Goal: Transaction & Acquisition: Purchase product/service

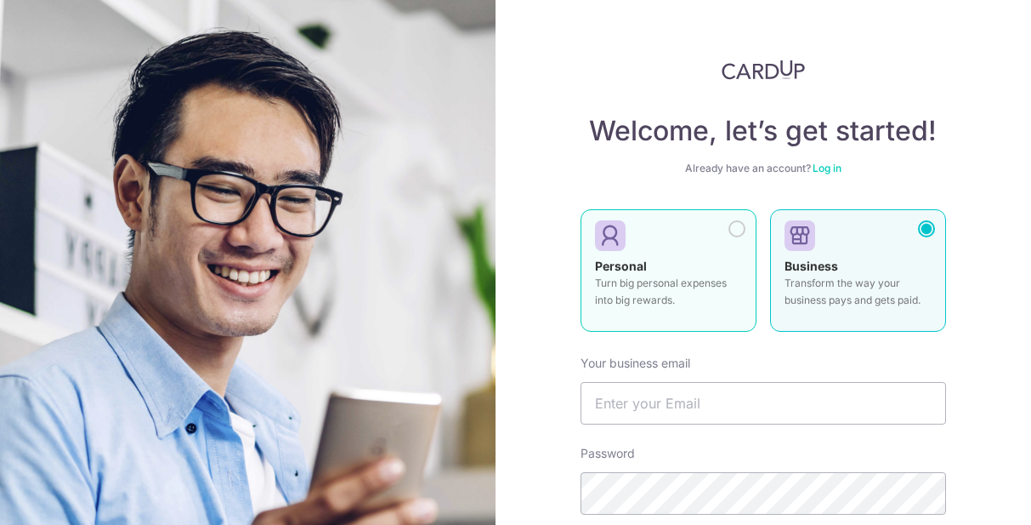
click at [696, 250] on label "Personal Turn big personal expenses into big rewards." at bounding box center [669, 270] width 176 height 122
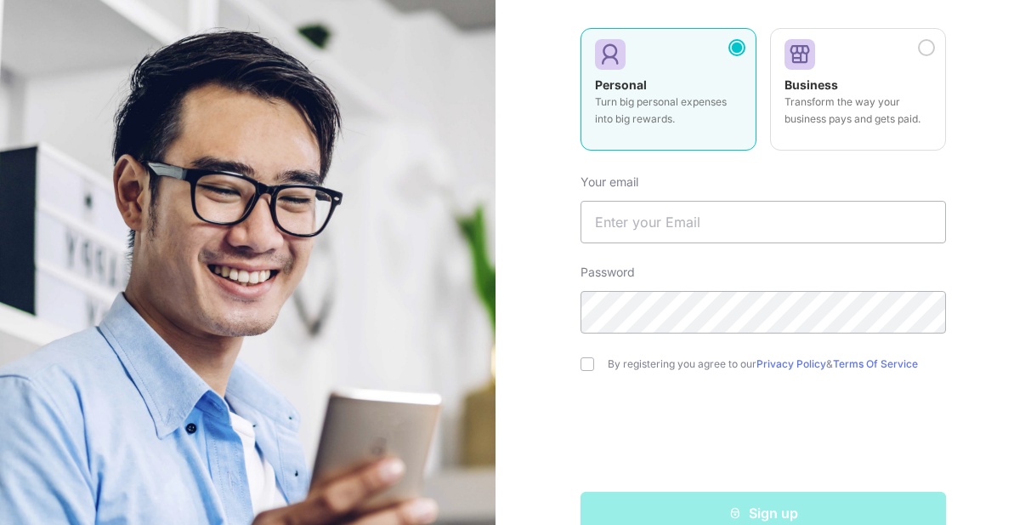
scroll to position [183, 0]
click at [640, 217] on input "text" at bounding box center [764, 220] width 366 height 43
type input "veeralgosalia@gmail.com"
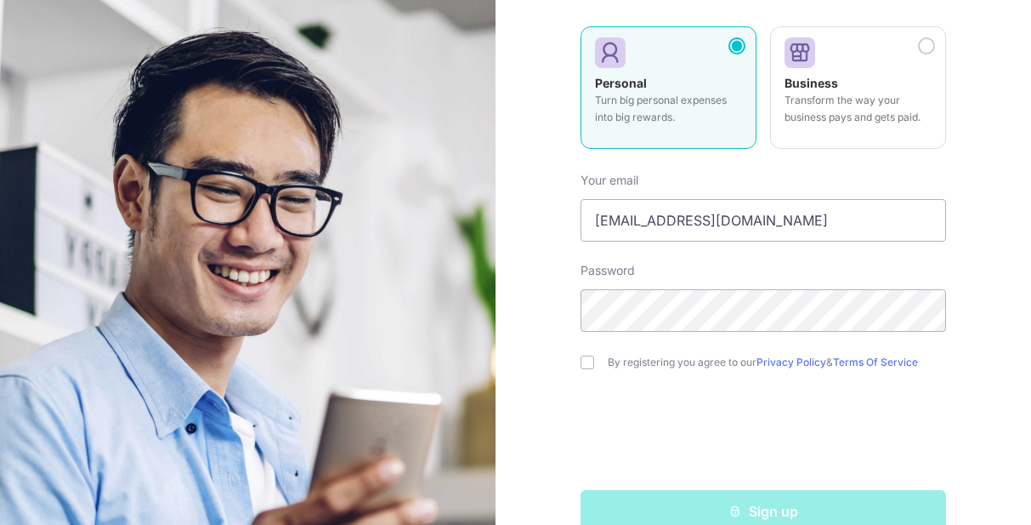
click at [567, 432] on div "Welcome, let’s get started! Already have an account? Log in Personal Turn big p…" at bounding box center [764, 262] width 536 height 525
click at [591, 361] on input "checkbox" at bounding box center [588, 362] width 14 height 14
checkbox input "true"
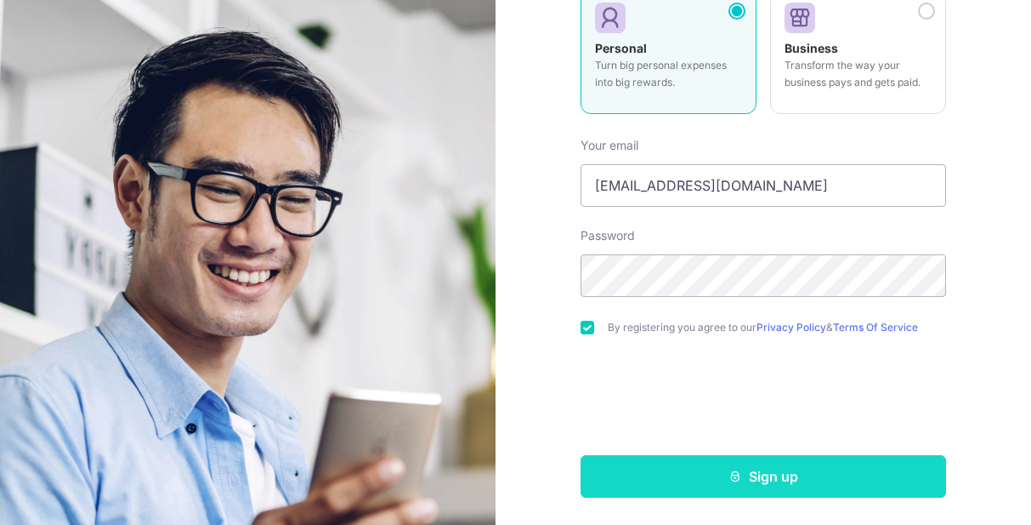
click at [720, 482] on button "Sign up" at bounding box center [764, 476] width 366 height 43
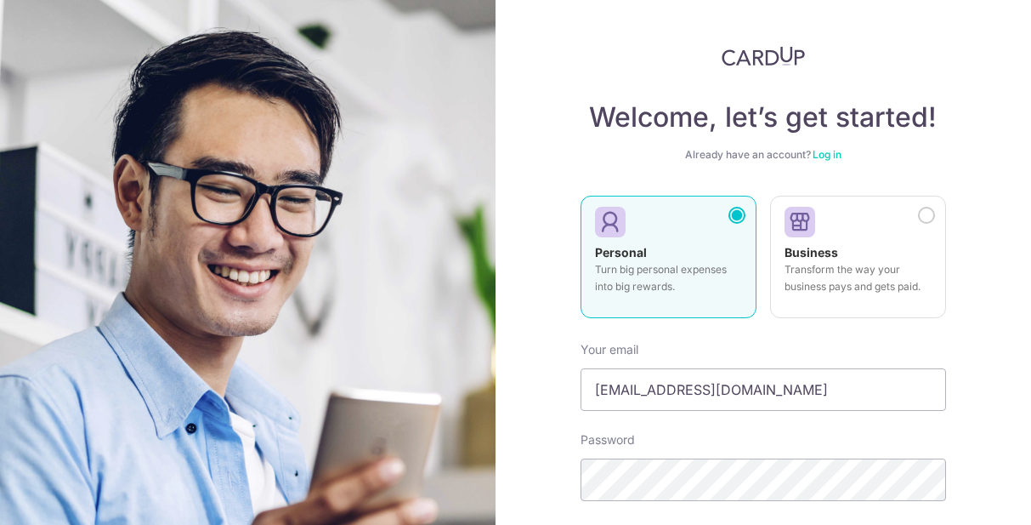
scroll to position [0, 0]
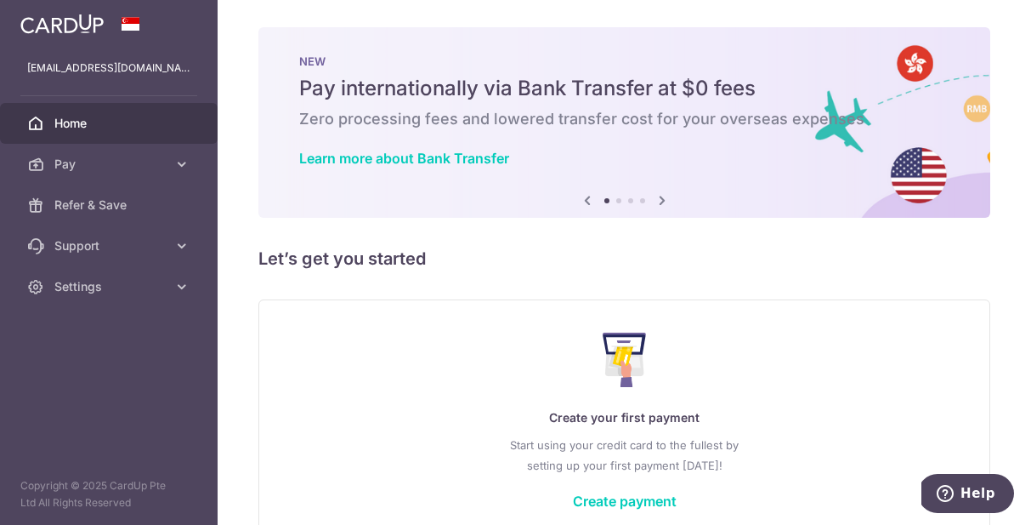
click at [664, 201] on icon at bounding box center [662, 200] width 20 height 21
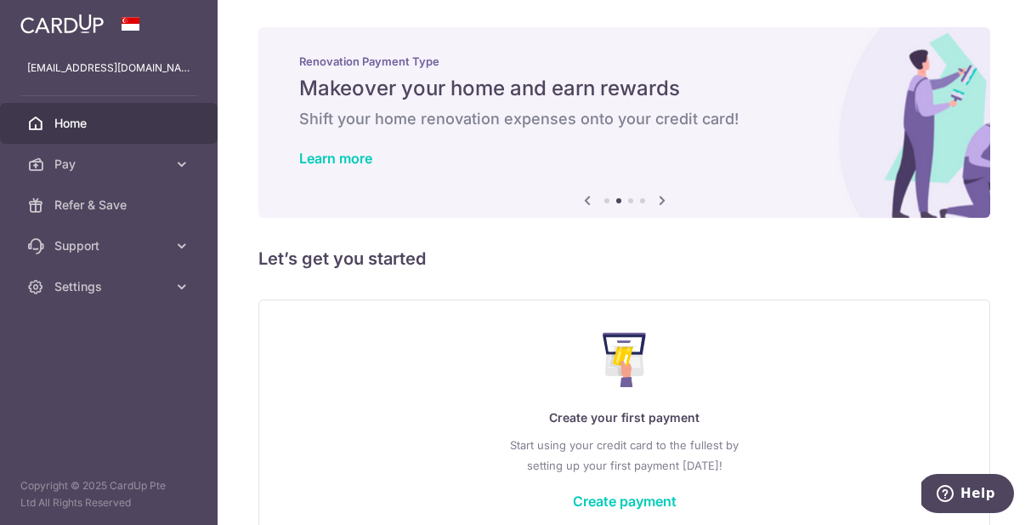
click at [664, 201] on icon at bounding box center [662, 200] width 20 height 21
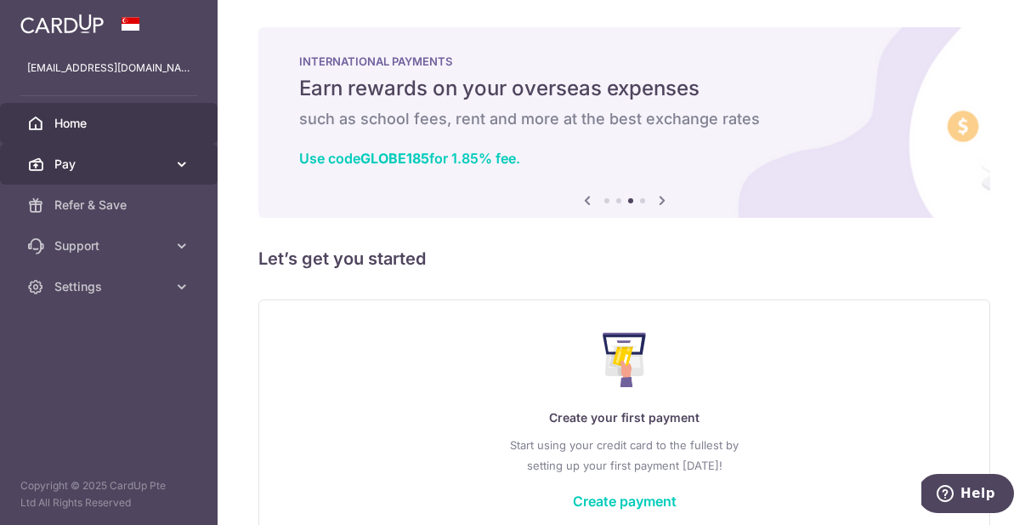
click at [148, 174] on link "Pay" at bounding box center [109, 164] width 218 height 41
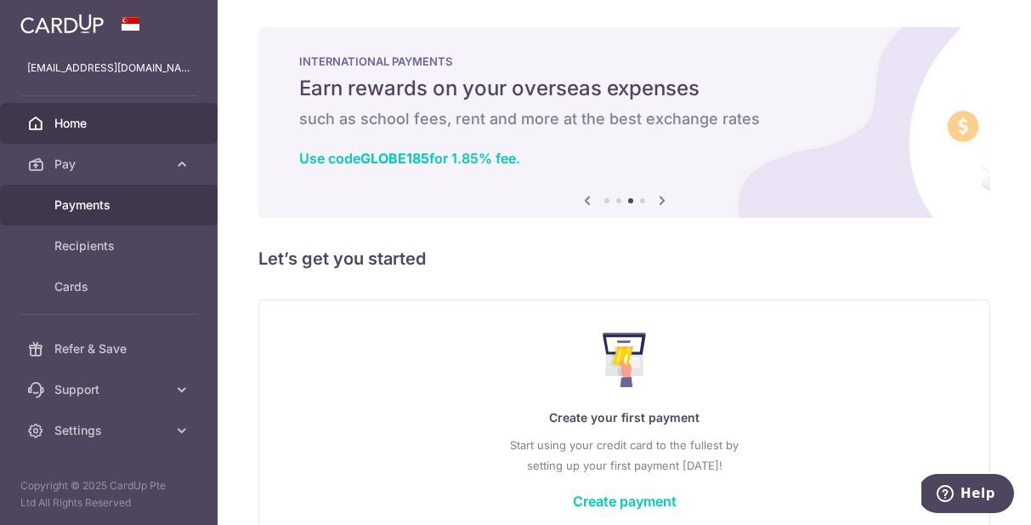
click at [128, 208] on span "Payments" at bounding box center [110, 204] width 112 height 17
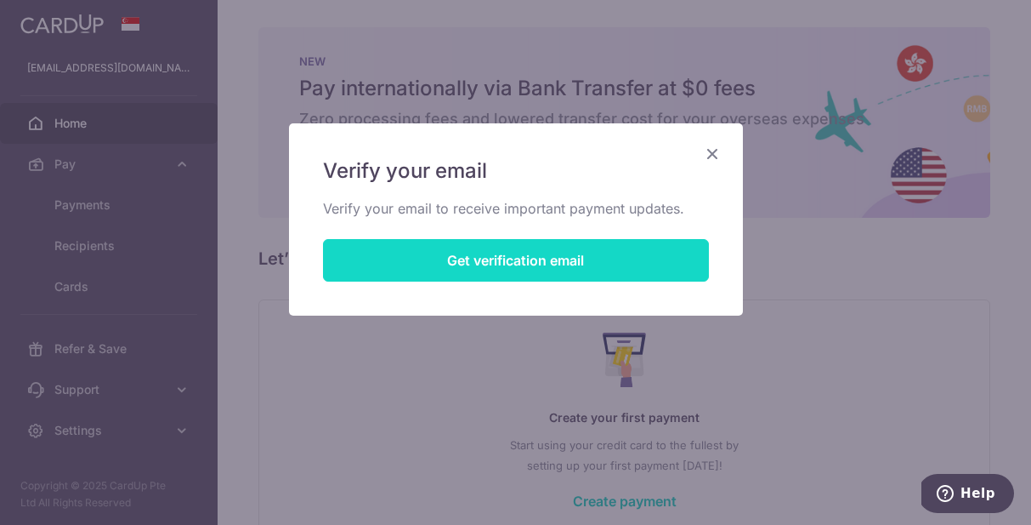
click at [488, 278] on button "Get verification email" at bounding box center [516, 260] width 386 height 43
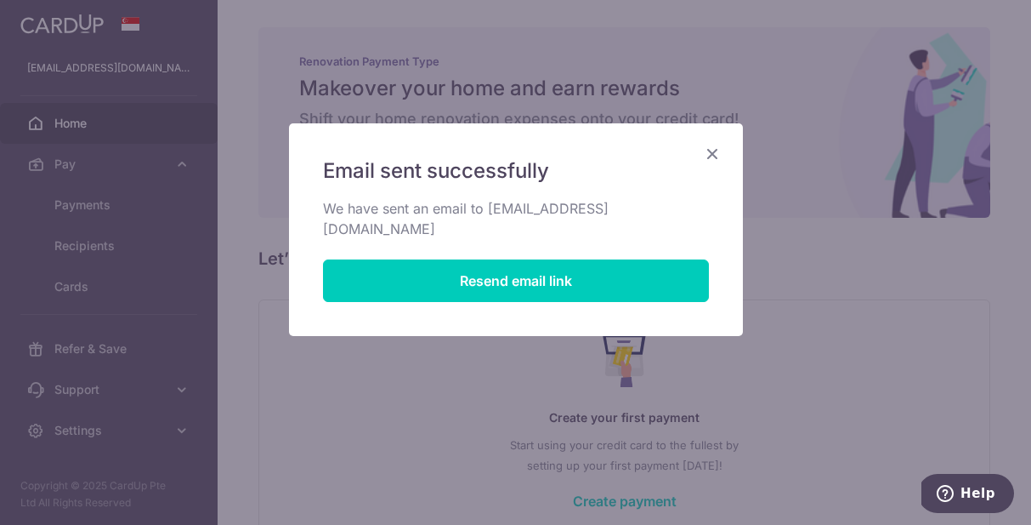
click at [722, 155] on icon "Close" at bounding box center [712, 153] width 20 height 21
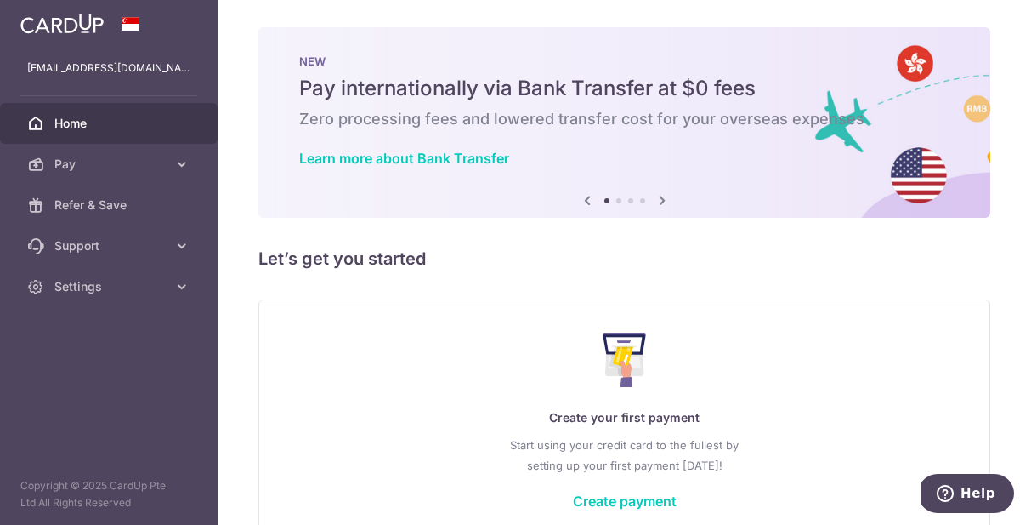
scroll to position [96, 0]
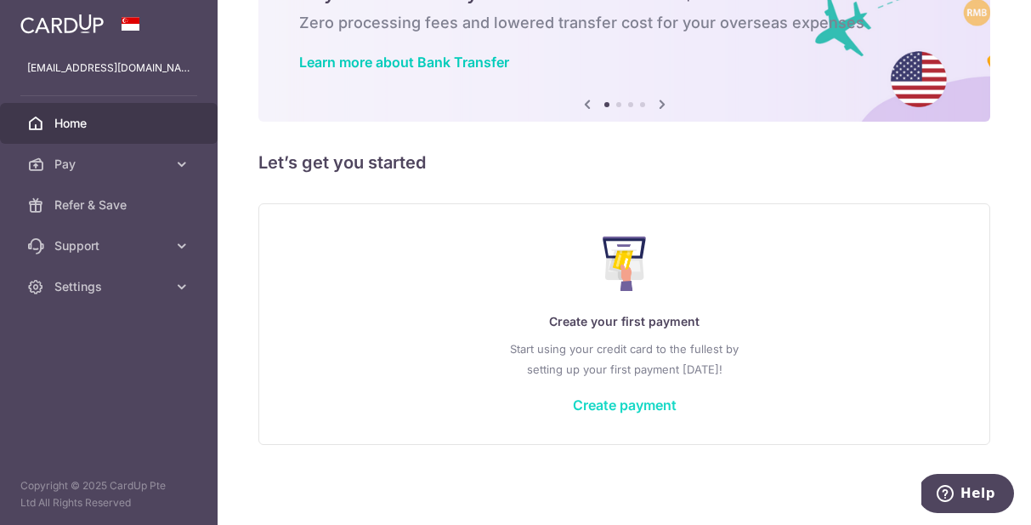
click at [651, 404] on link "Create payment" at bounding box center [625, 404] width 104 height 17
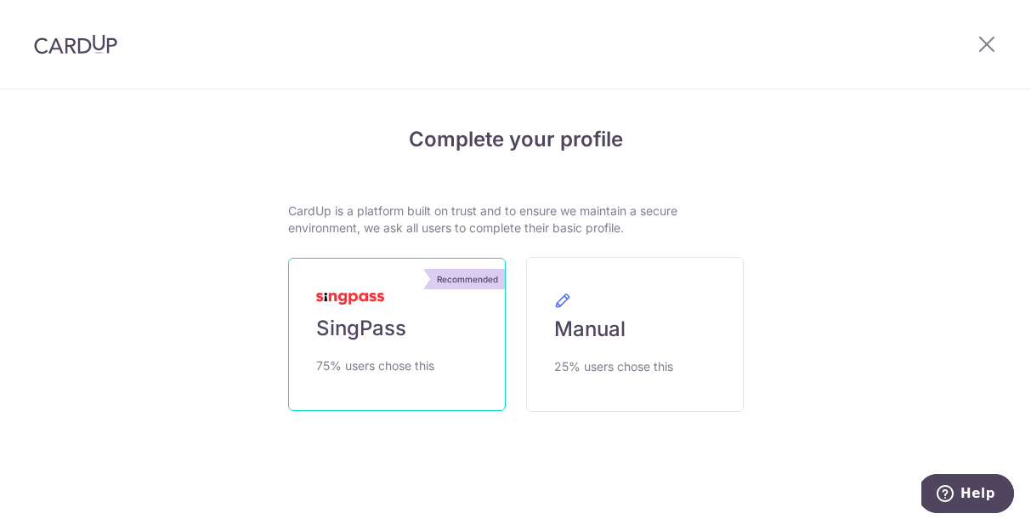
click at [419, 336] on link "Recommended SingPass 75% users chose this" at bounding box center [397, 334] width 218 height 153
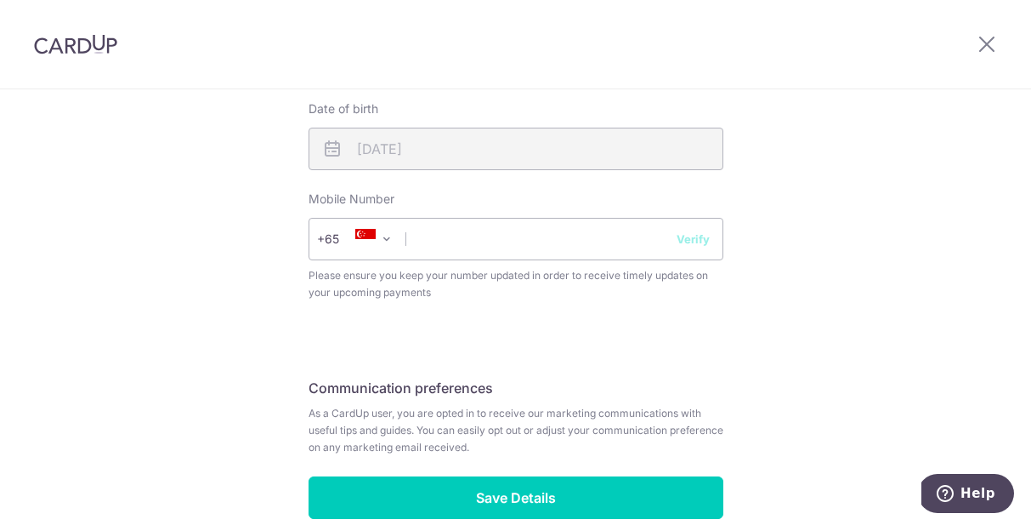
scroll to position [657, 0]
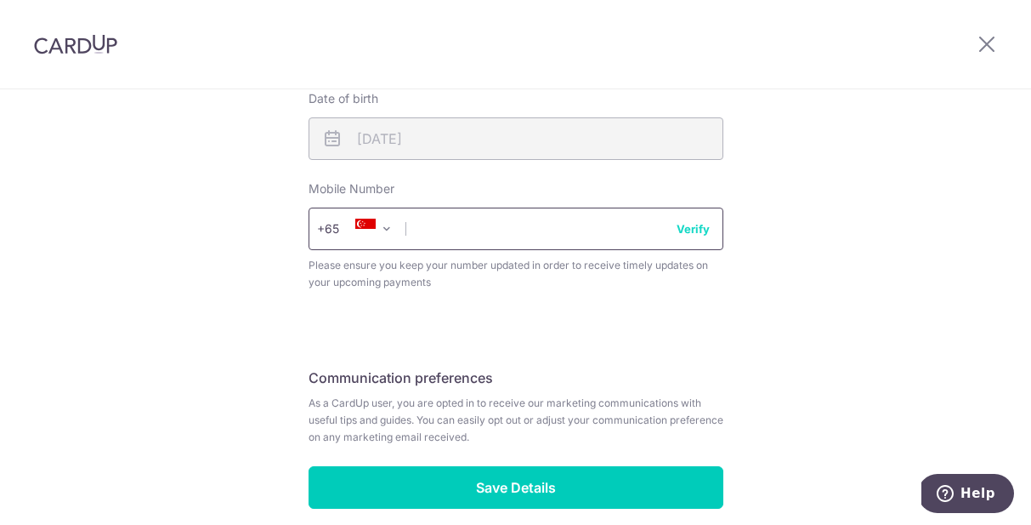
click at [534, 233] on input "text" at bounding box center [516, 228] width 415 height 43
type input "81235064"
click at [697, 230] on button "Verify" at bounding box center [693, 228] width 33 height 17
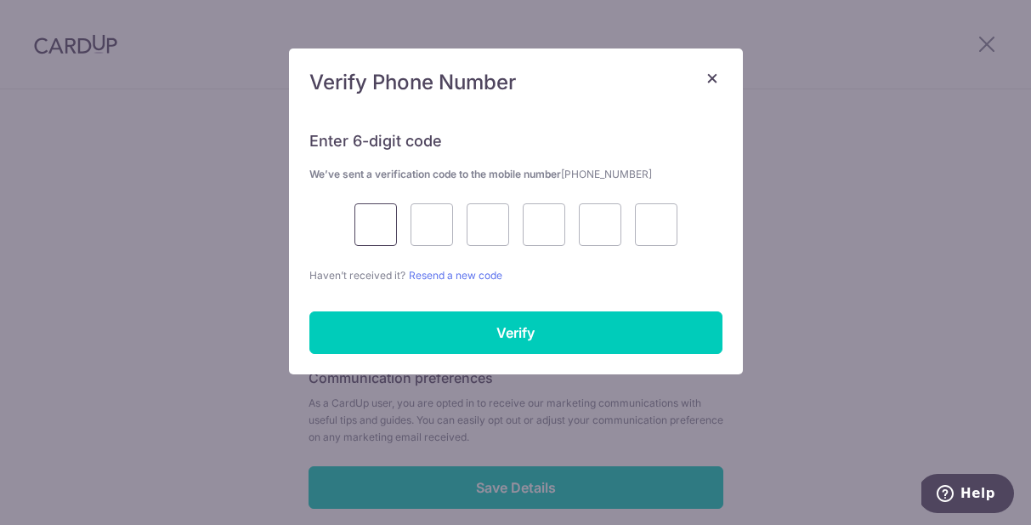
click at [380, 229] on input "text" at bounding box center [376, 224] width 43 height 43
type input "6"
type input "7"
type input "9"
type input "5"
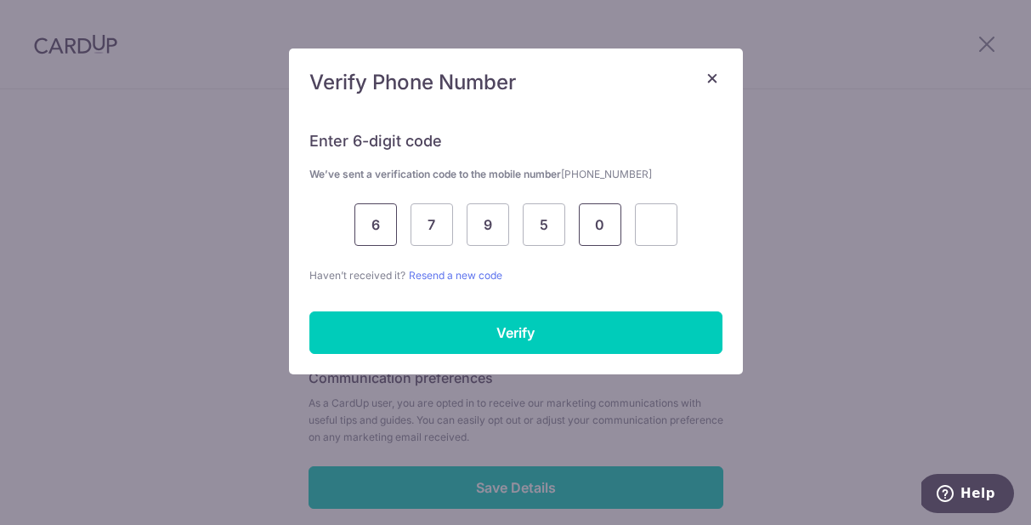
type input "0"
type input "7"
click at [474, 292] on div "Enter 6-digit code We’ve sent a verification code to the mobile number +6581235…" at bounding box center [516, 243] width 454 height 264
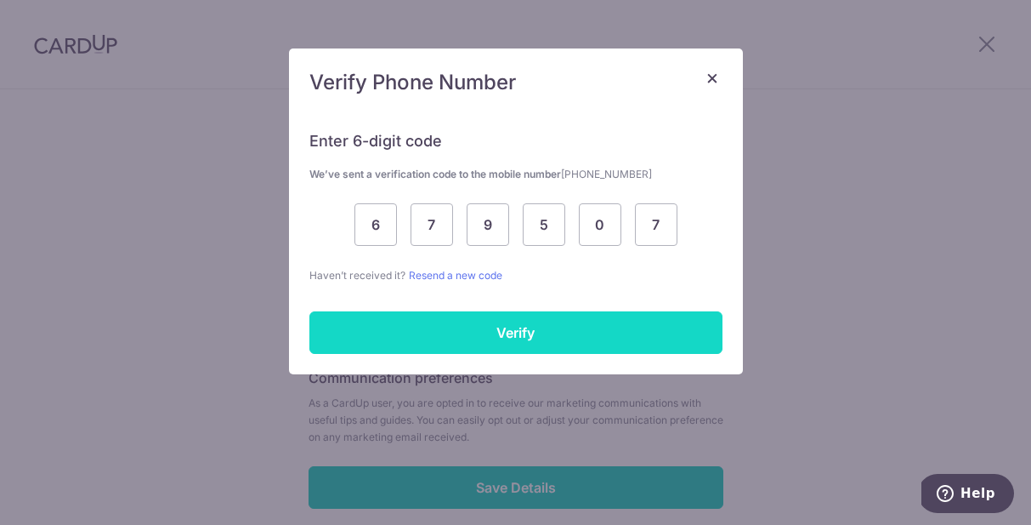
click at [477, 322] on input "Verify" at bounding box center [515, 332] width 413 height 43
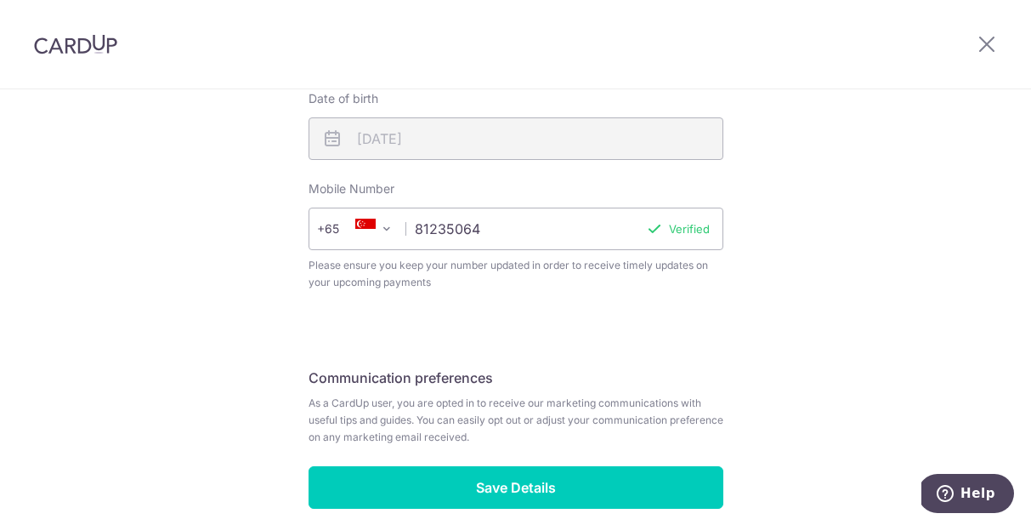
scroll to position [735, 0]
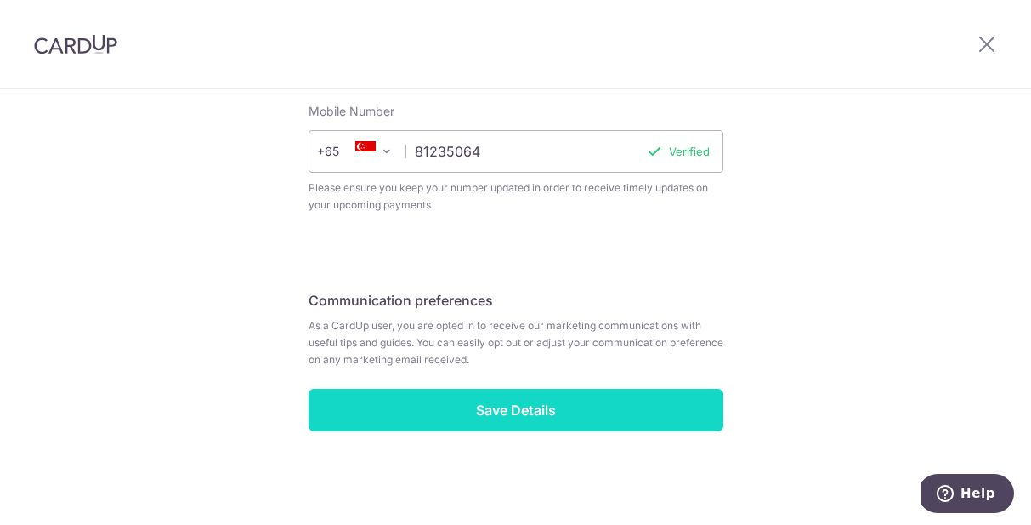
click at [536, 414] on input "Save Details" at bounding box center [516, 410] width 415 height 43
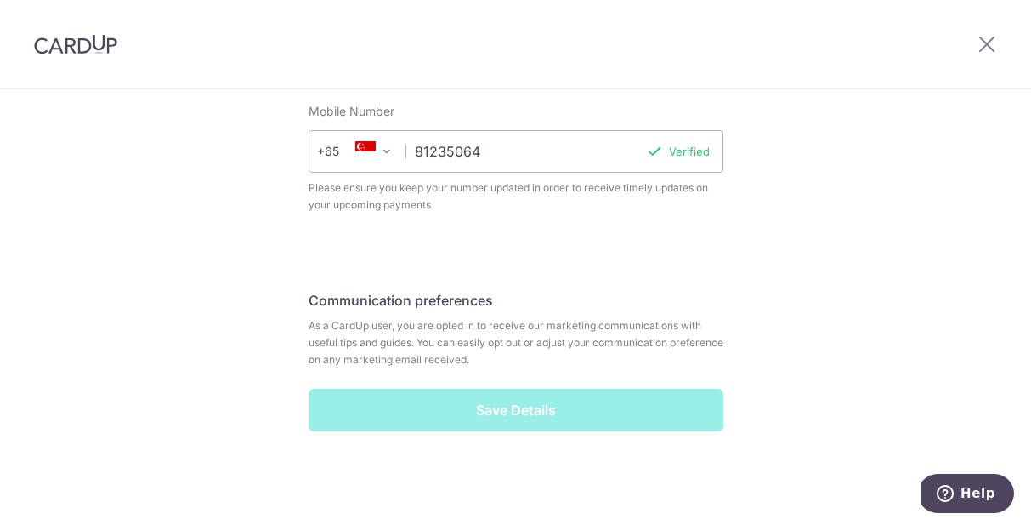
scroll to position [292, 0]
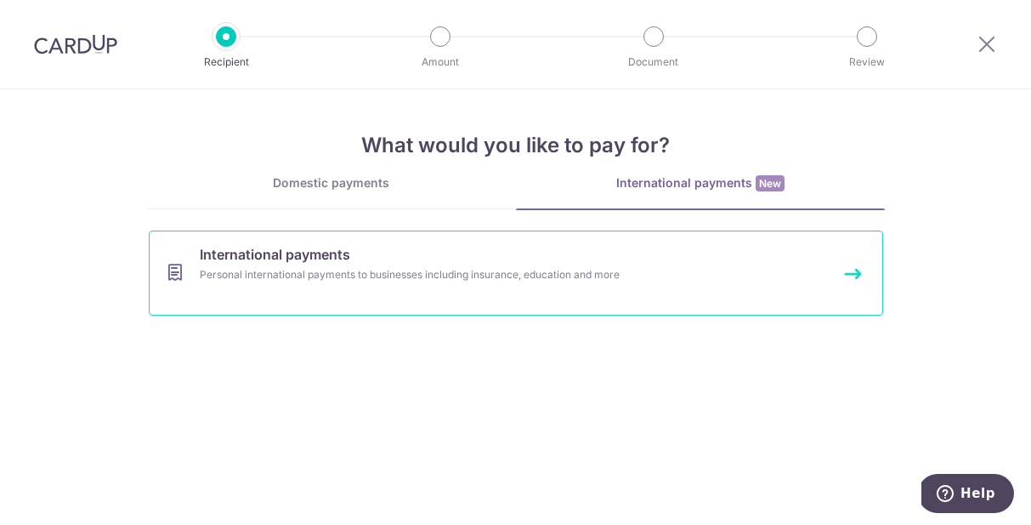
click at [375, 277] on div "Personal international payments to businesses including insurance, education an…" at bounding box center [493, 274] width 587 height 17
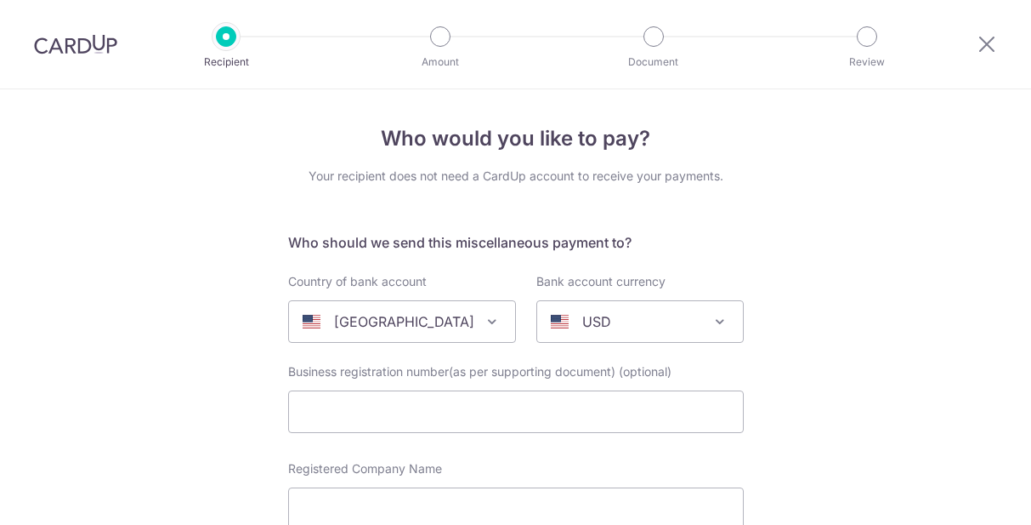
select select
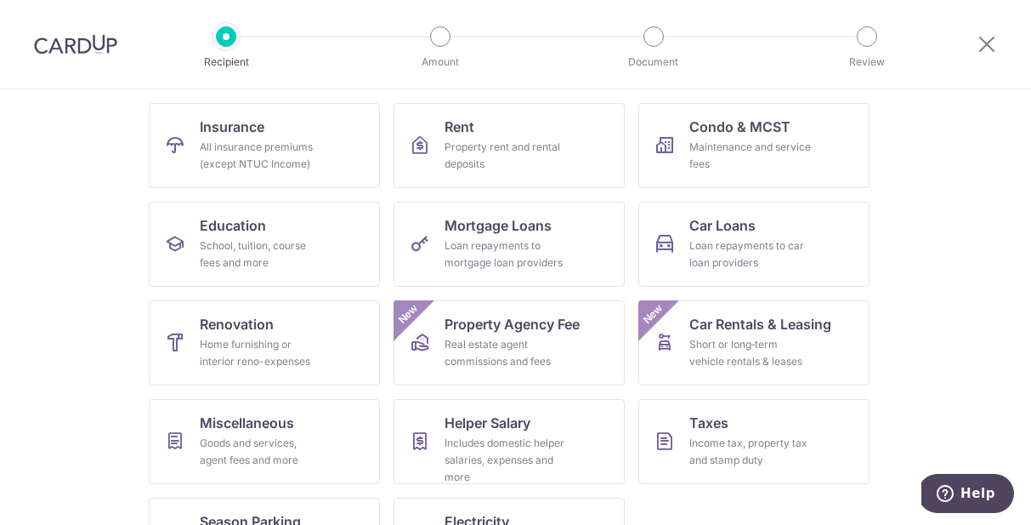
scroll to position [236, 0]
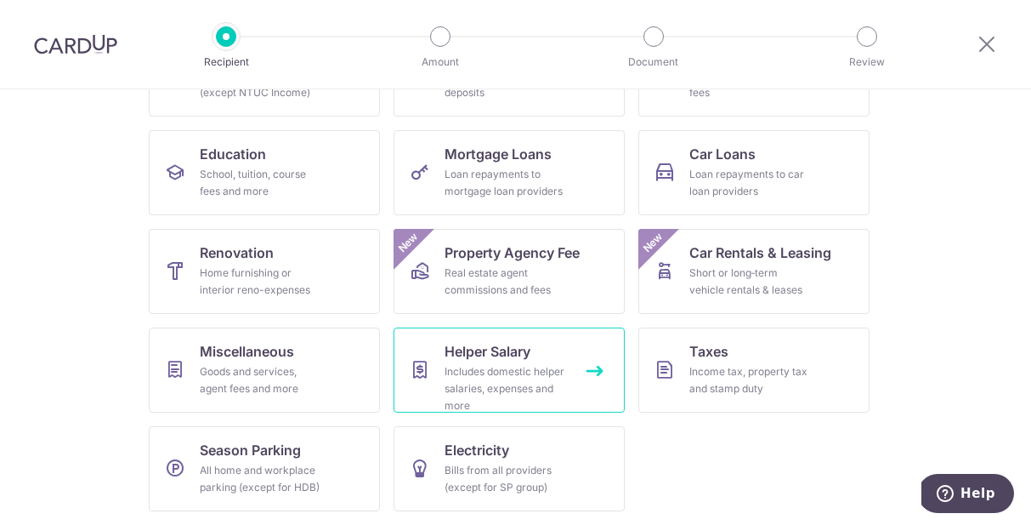
click at [462, 366] on div "Includes domestic helper salaries, expenses and more" at bounding box center [506, 388] width 122 height 51
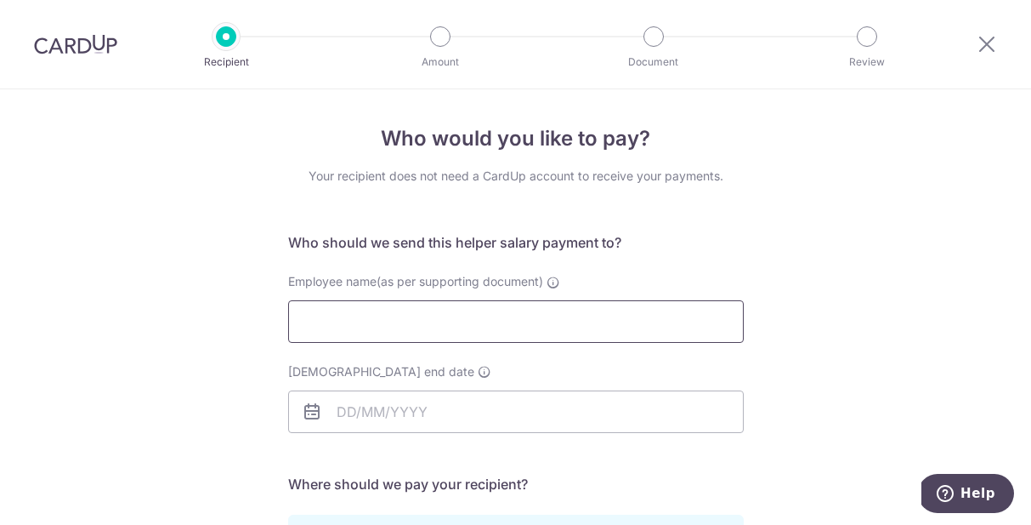
click at [340, 318] on input "Employee name(as per supporting document)" at bounding box center [516, 321] width 456 height 43
click at [979, 51] on icon at bounding box center [987, 43] width 20 height 21
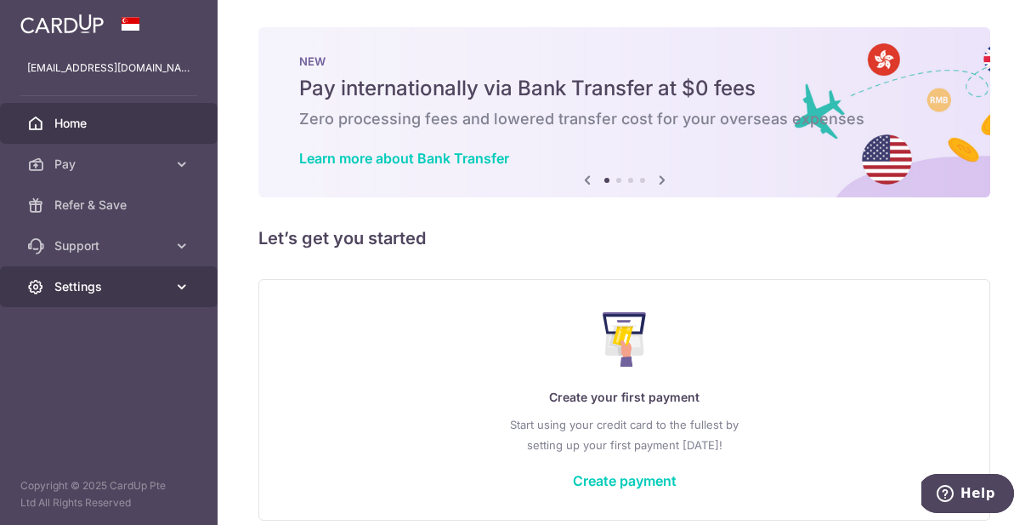
click at [156, 270] on link "Settings" at bounding box center [109, 286] width 218 height 41
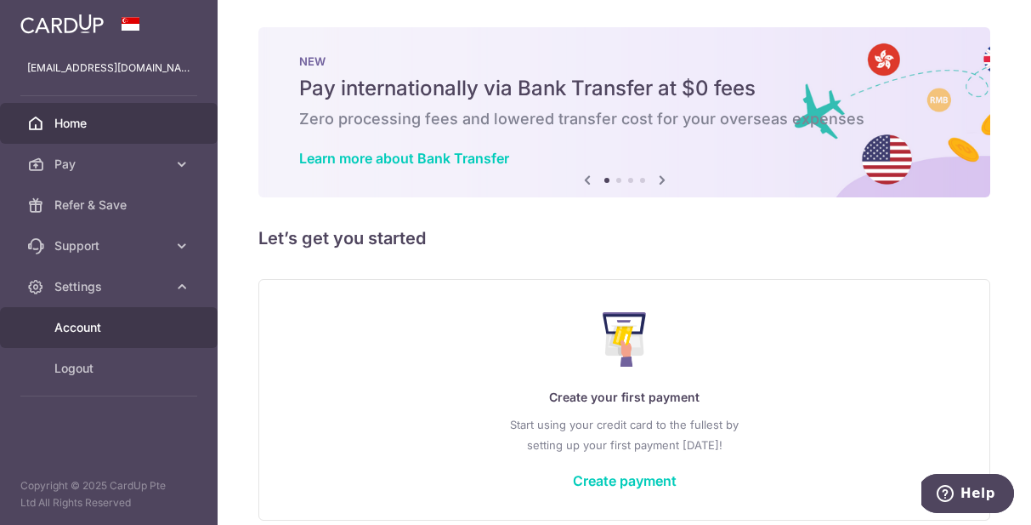
click at [128, 324] on span "Account" at bounding box center [110, 327] width 112 height 17
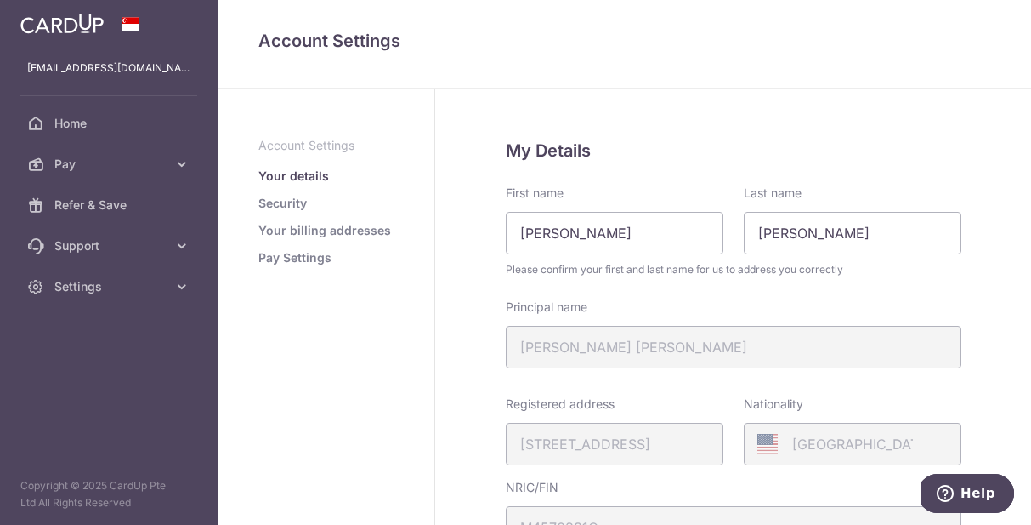
click at [327, 229] on link "Your billing addresses" at bounding box center [324, 230] width 133 height 17
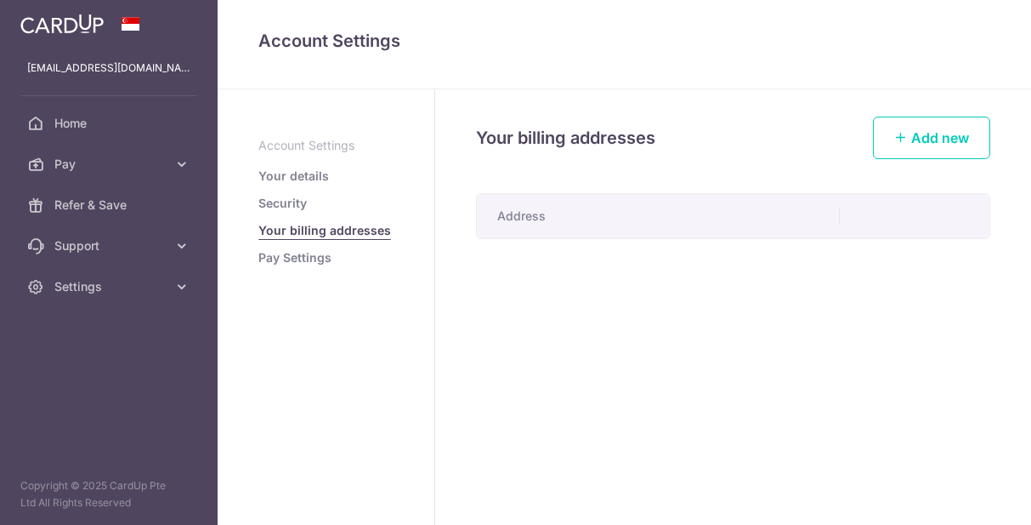
click at [310, 255] on link "Pay Settings" at bounding box center [294, 257] width 73 height 17
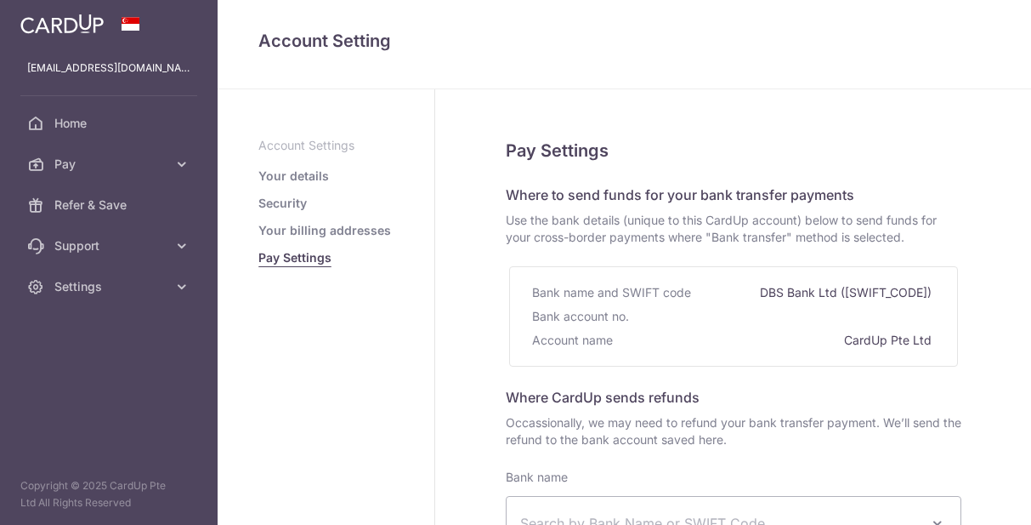
select select
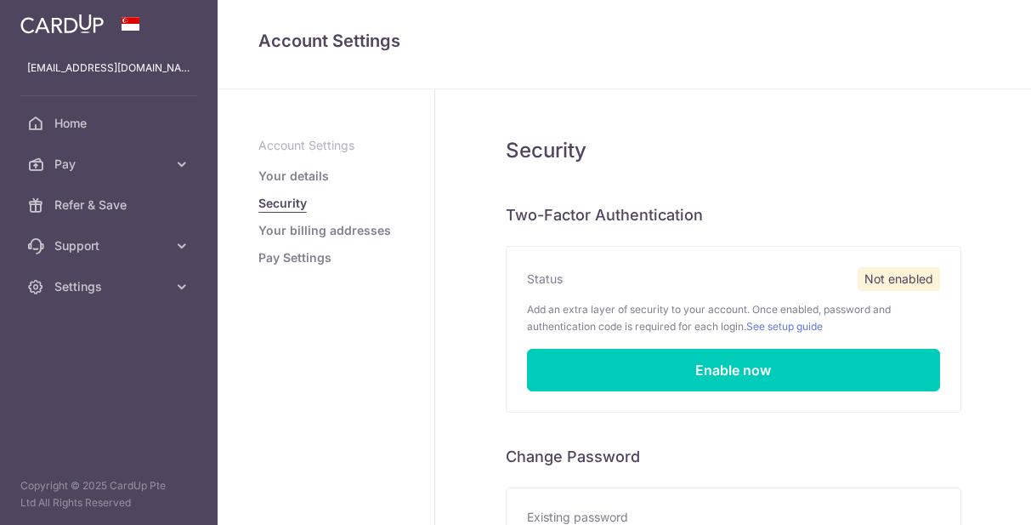
click at [294, 259] on link "Pay Settings" at bounding box center [294, 257] width 73 height 17
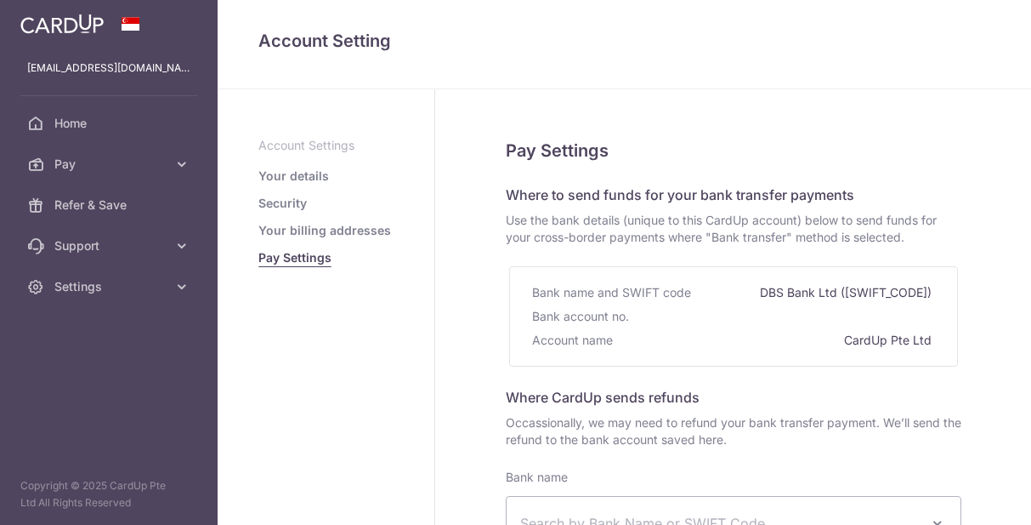
select select
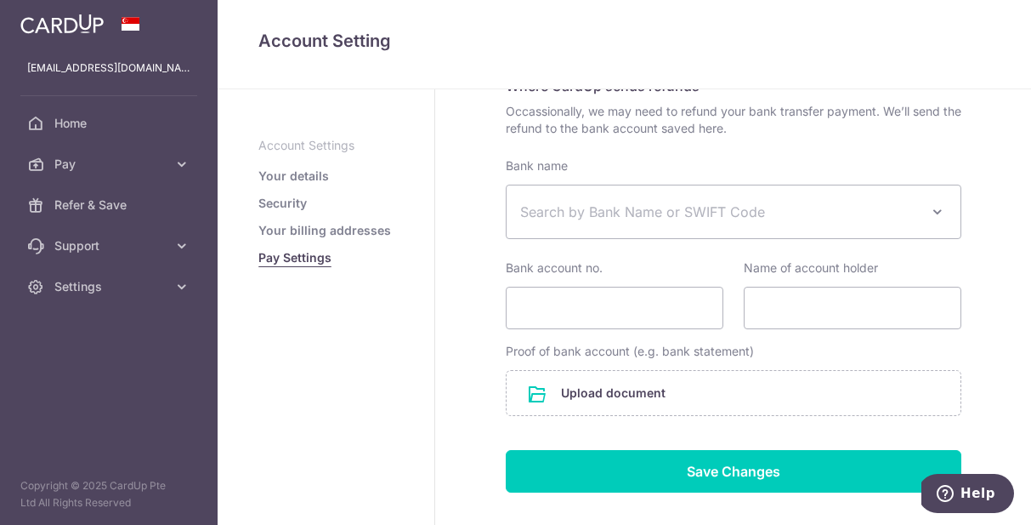
scroll to position [392, 0]
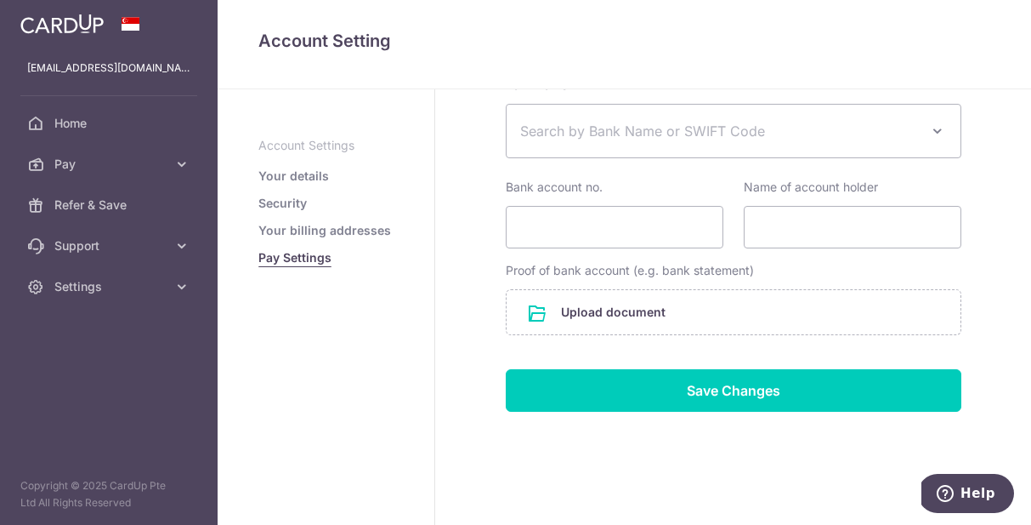
click at [300, 202] on link "Security" at bounding box center [282, 203] width 48 height 17
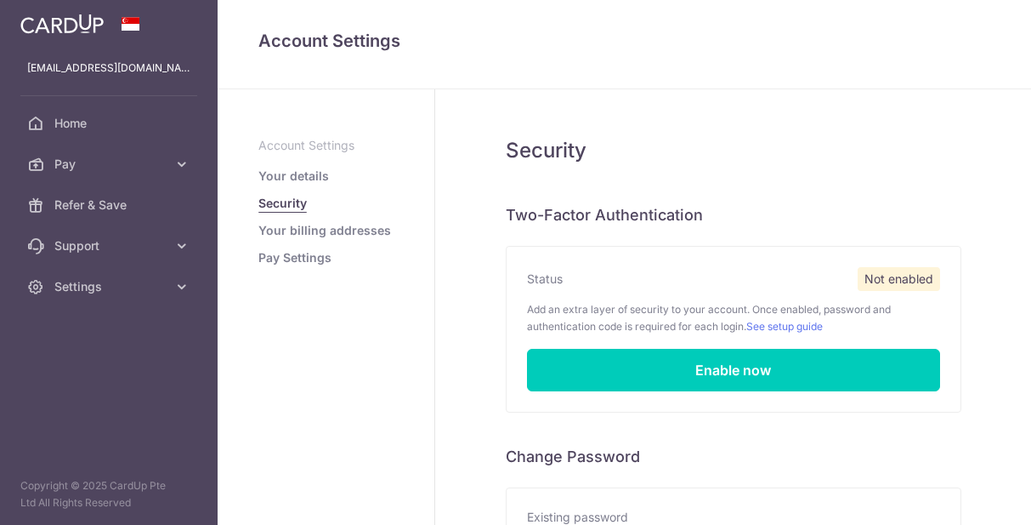
click at [306, 185] on ul "Account Settings Your details Security Your billing addresses Pay Settings" at bounding box center [325, 201] width 135 height 129
click at [297, 174] on link "Your details" at bounding box center [293, 175] width 71 height 17
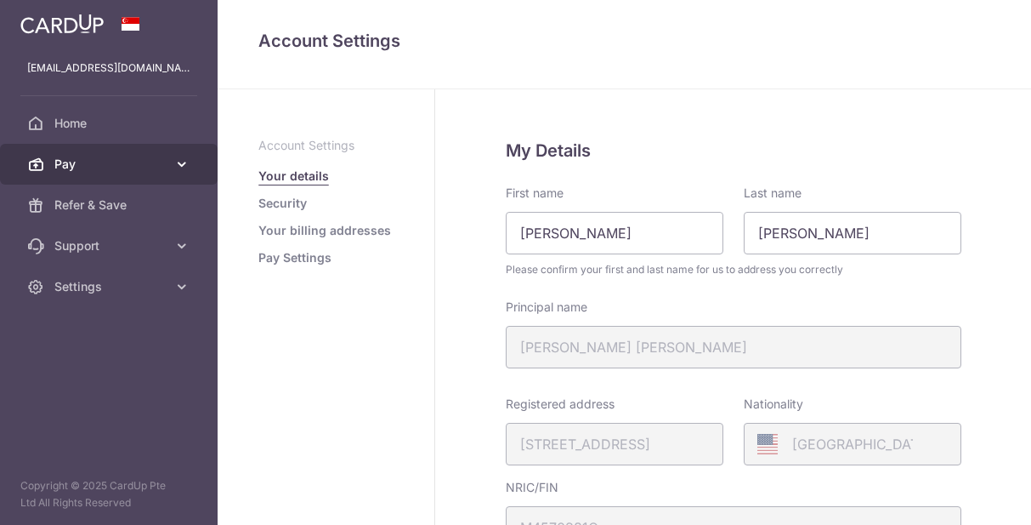
click at [181, 168] on icon at bounding box center [181, 164] width 17 height 17
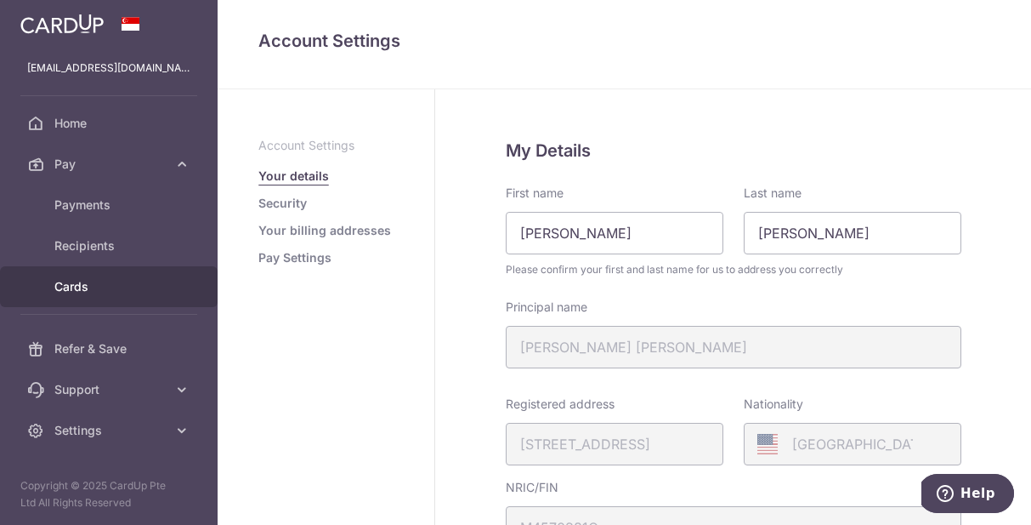
click at [111, 289] on span "Cards" at bounding box center [110, 286] width 112 height 17
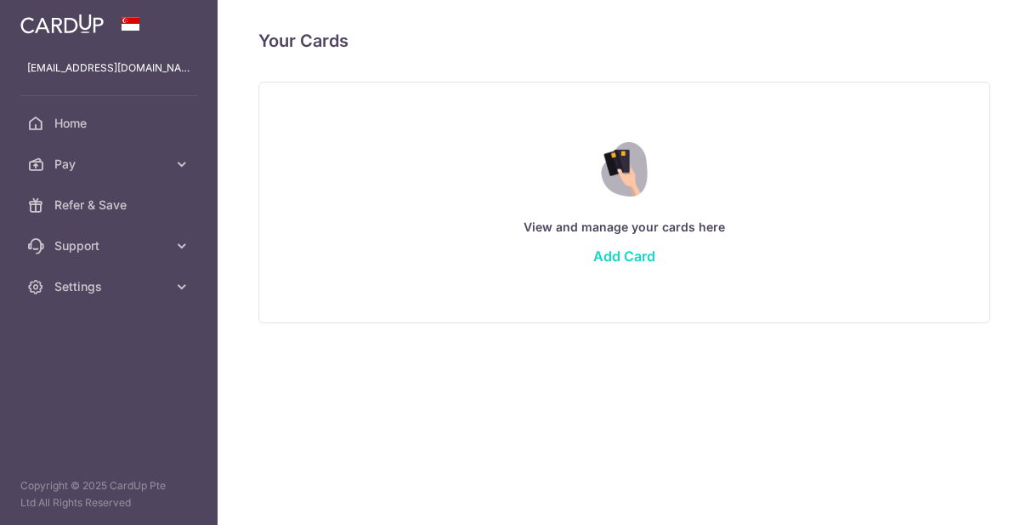
click at [617, 251] on link "Add Card" at bounding box center [624, 255] width 62 height 17
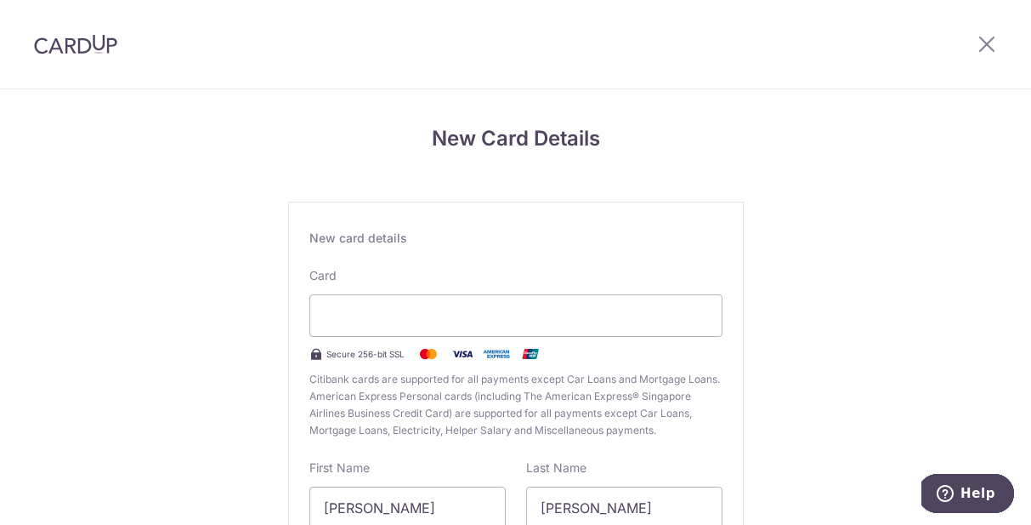
click at [230, 336] on div "New Card Details New card details Card Secure 256-bit SSL Citibank cards are su…" at bounding box center [515, 446] width 1031 height 714
click at [205, 288] on div "New Card Details New card details Card Secure 256-bit SSL Citibank cards are su…" at bounding box center [515, 446] width 1031 height 714
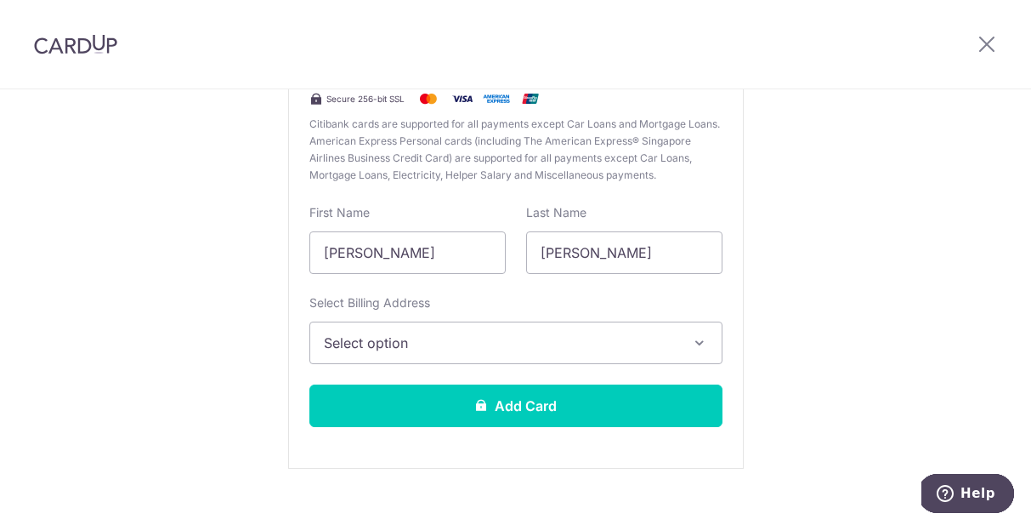
scroll to position [264, 0]
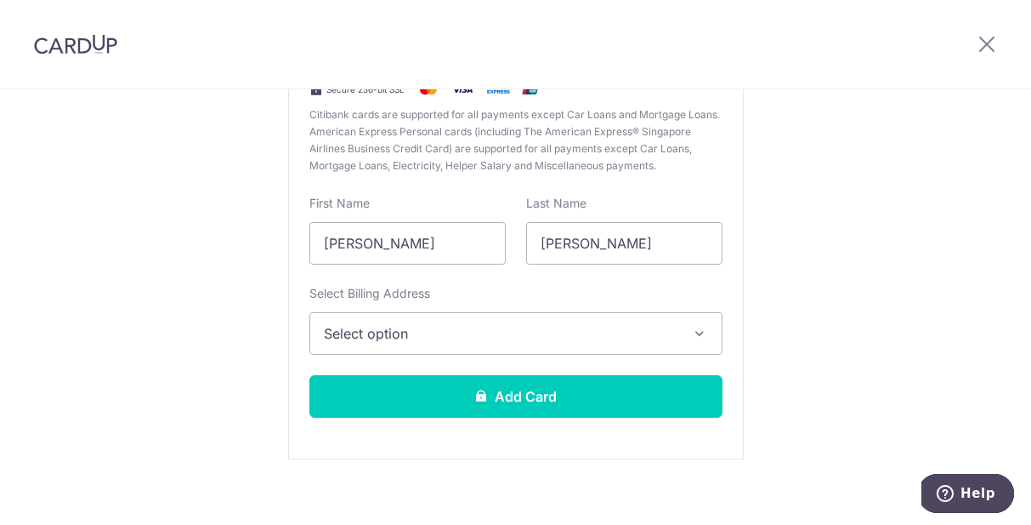
click at [441, 330] on span "Select option" at bounding box center [501, 333] width 354 height 20
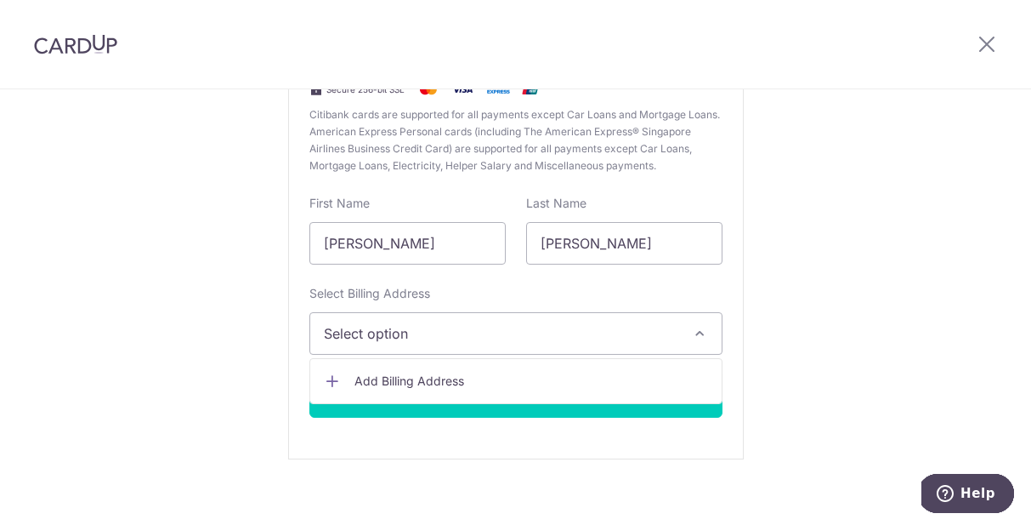
click at [441, 382] on span "Add Billing Address" at bounding box center [532, 380] width 354 height 17
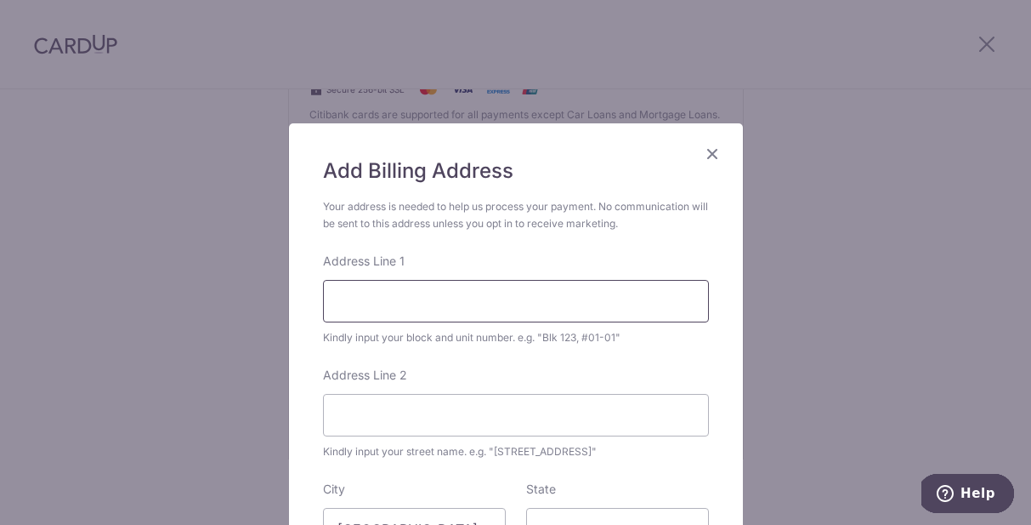
click at [423, 298] on input "Address Line 1" at bounding box center [516, 301] width 386 height 43
type input "1228 RILEY PRESERVE CT"
type input "VA"
type input "22066-2311"
select select "233"
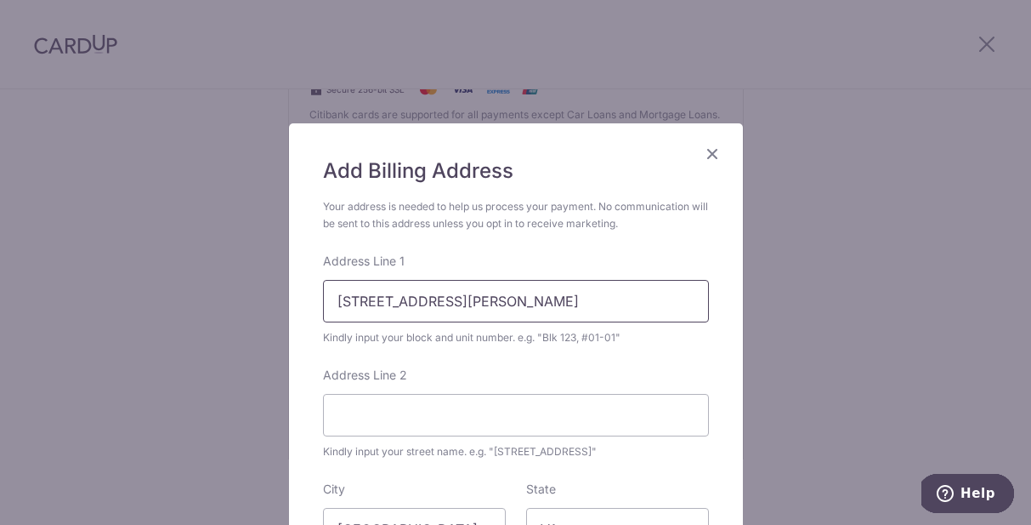
scroll to position [336, 0]
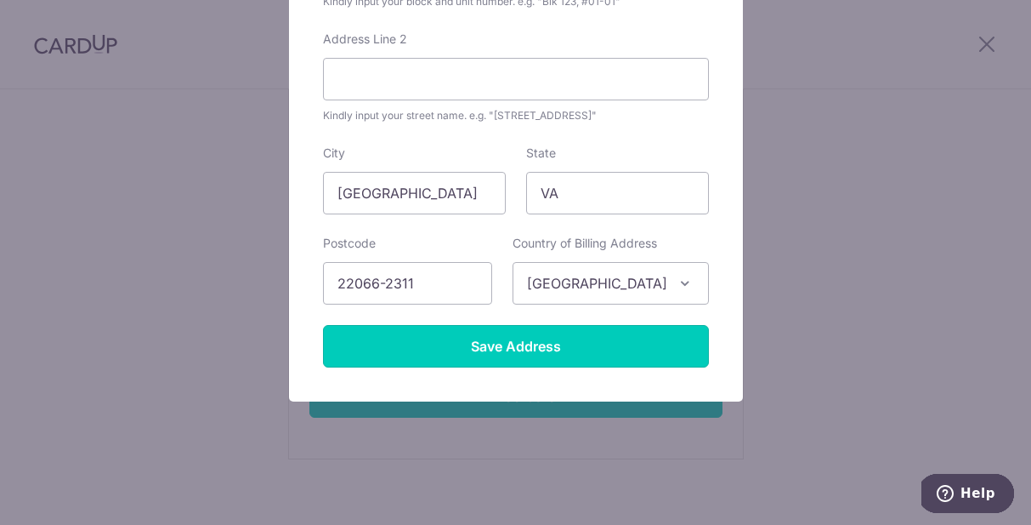
drag, startPoint x: 475, startPoint y: 346, endPoint x: 429, endPoint y: 231, distance: 123.9
click at [429, 231] on form "Your address is needed to help us process your payment. No communication will b…" at bounding box center [516, 114] width 386 height 505
click at [422, 186] on input "Singapore" at bounding box center [414, 193] width 183 height 43
type input "GREAT FALLS"
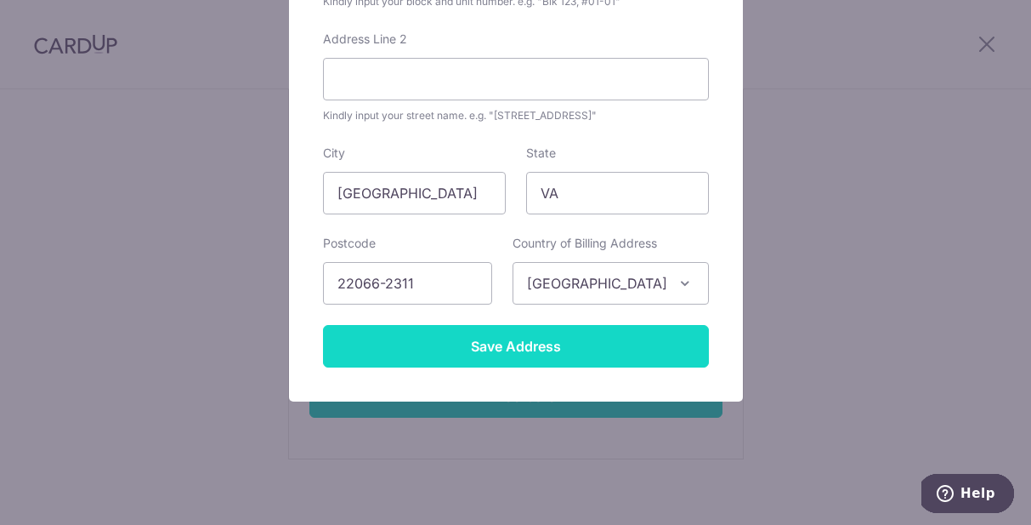
click at [516, 345] on input "Save Address" at bounding box center [516, 346] width 386 height 43
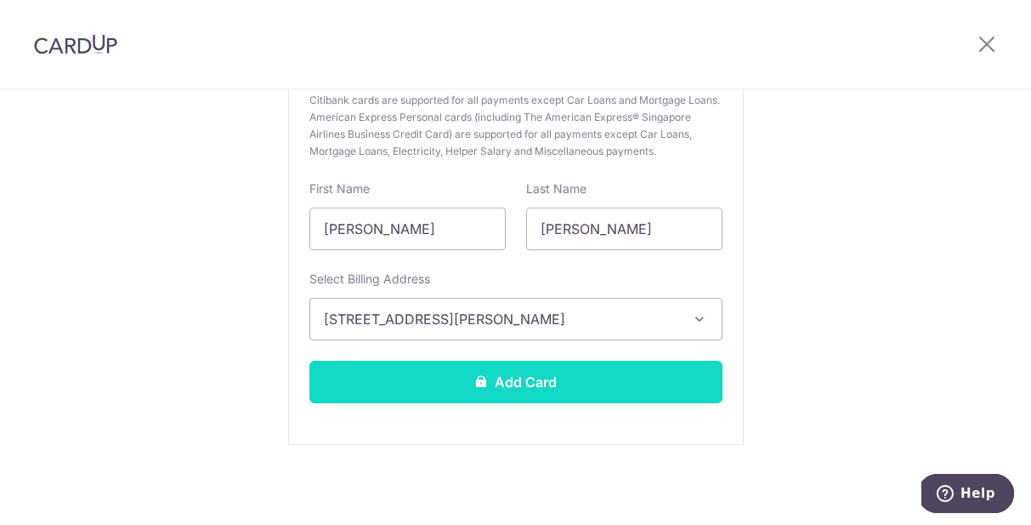
click at [504, 391] on button "Add Card" at bounding box center [515, 381] width 413 height 43
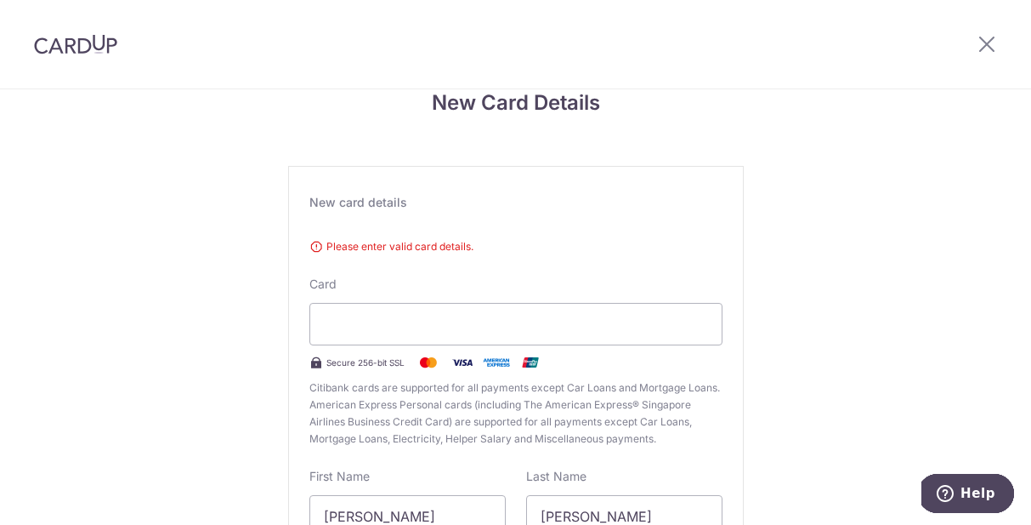
scroll to position [0, 0]
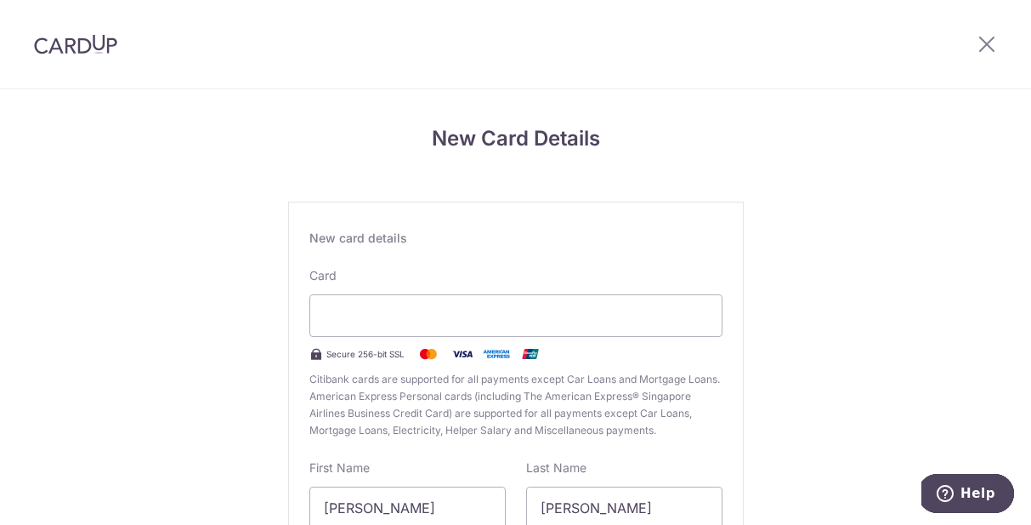
click at [550, 266] on div "New card details Please enter valid card details. Card Secure 256-bit SSL Citib…" at bounding box center [516, 463] width 456 height 522
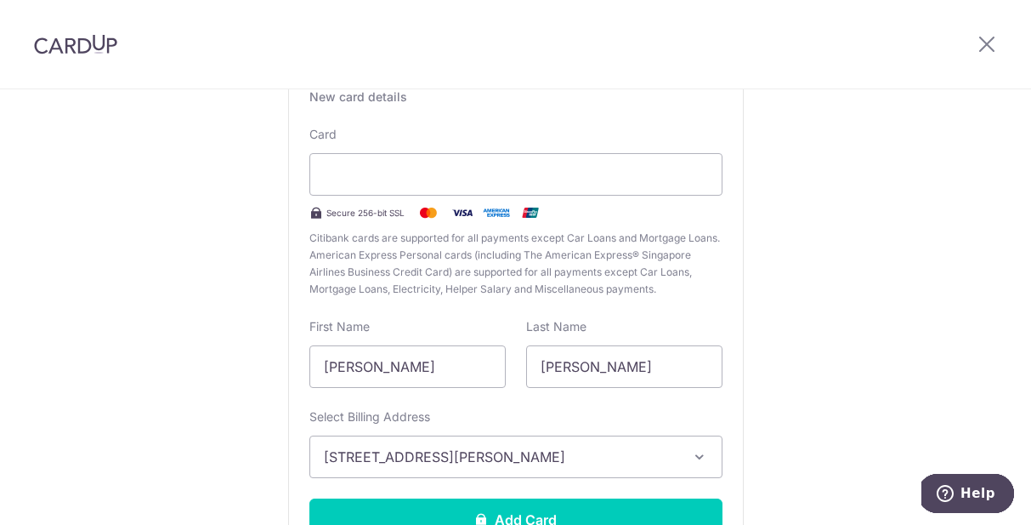
scroll to position [279, 0]
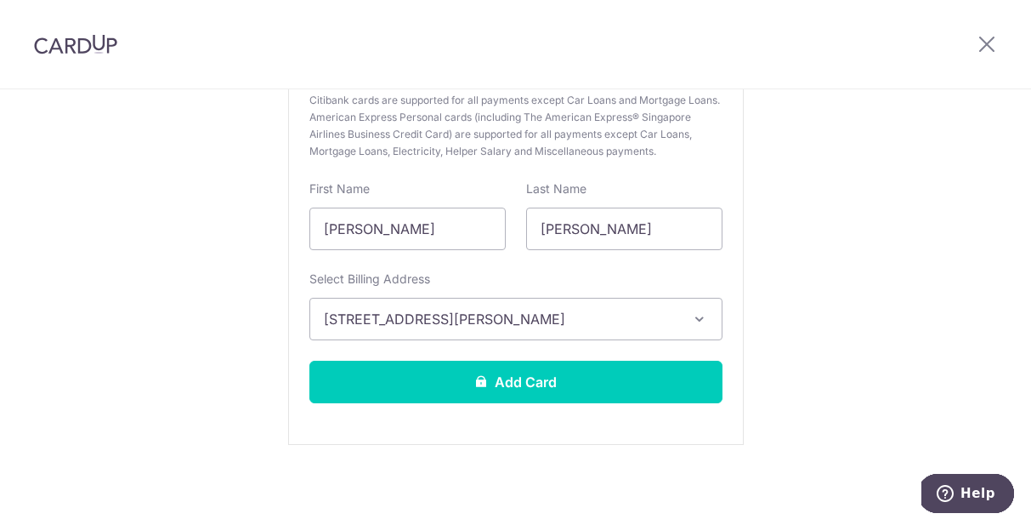
click at [520, 404] on div "New card details Please enter valid card details. Card Secure 256-bit SSL Citib…" at bounding box center [516, 184] width 456 height 522
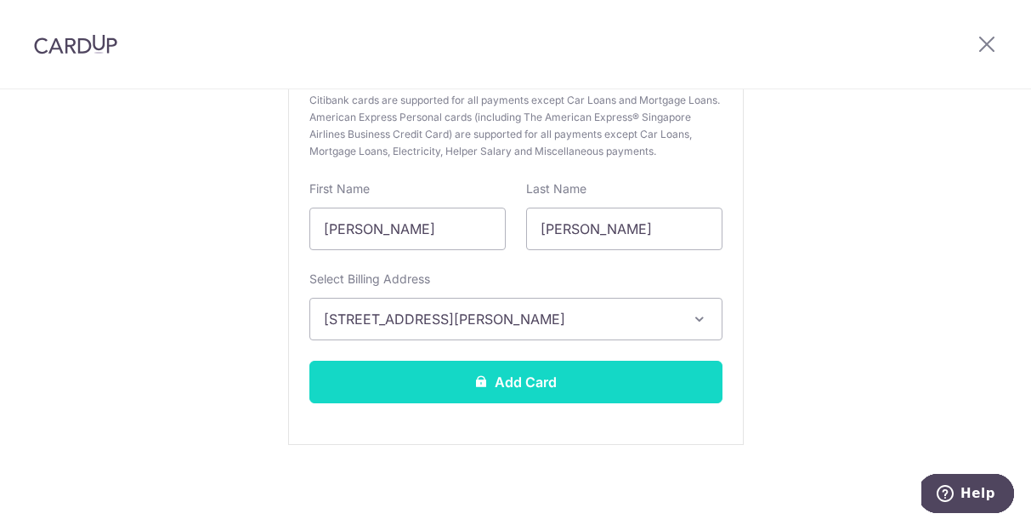
click at [514, 386] on button "Add Card" at bounding box center [515, 381] width 413 height 43
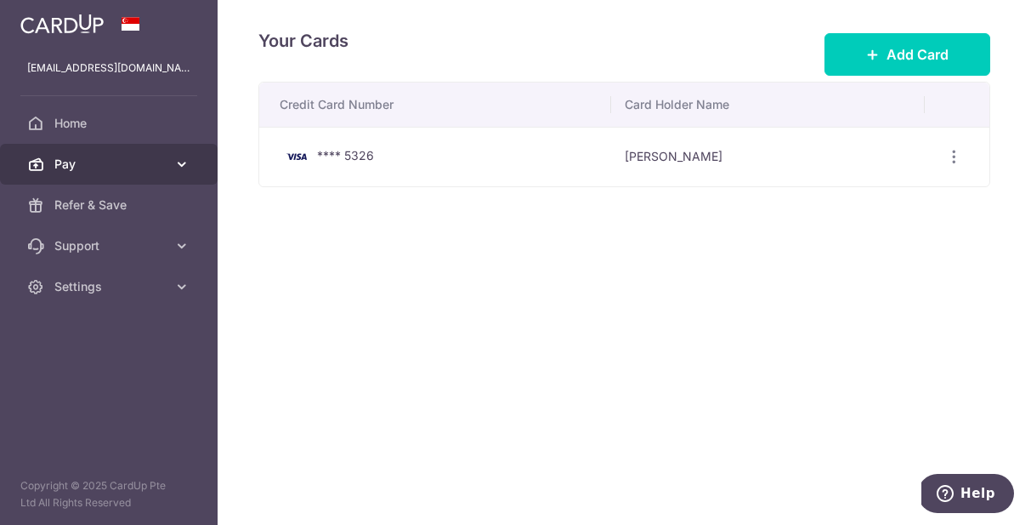
click at [127, 162] on span "Pay" at bounding box center [110, 164] width 112 height 17
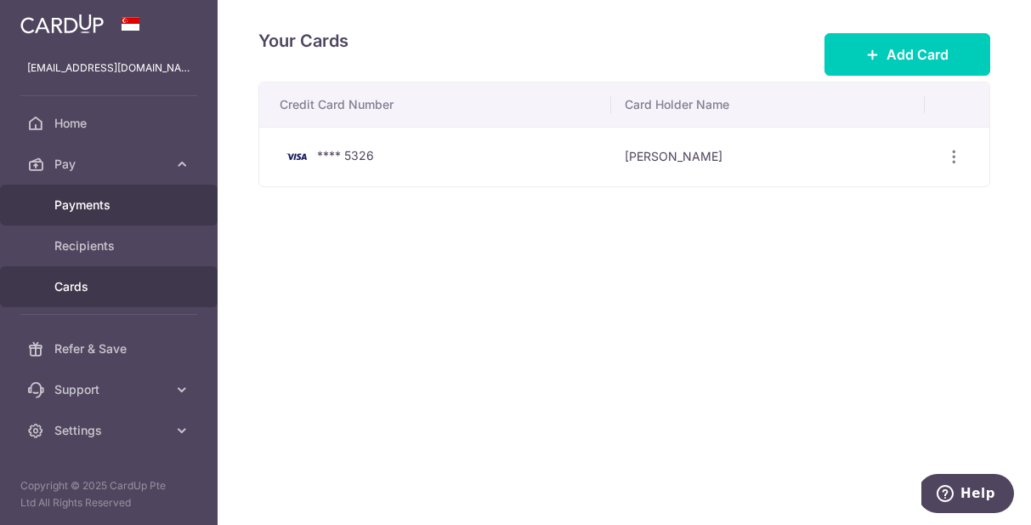
click at [137, 206] on span "Payments" at bounding box center [110, 204] width 112 height 17
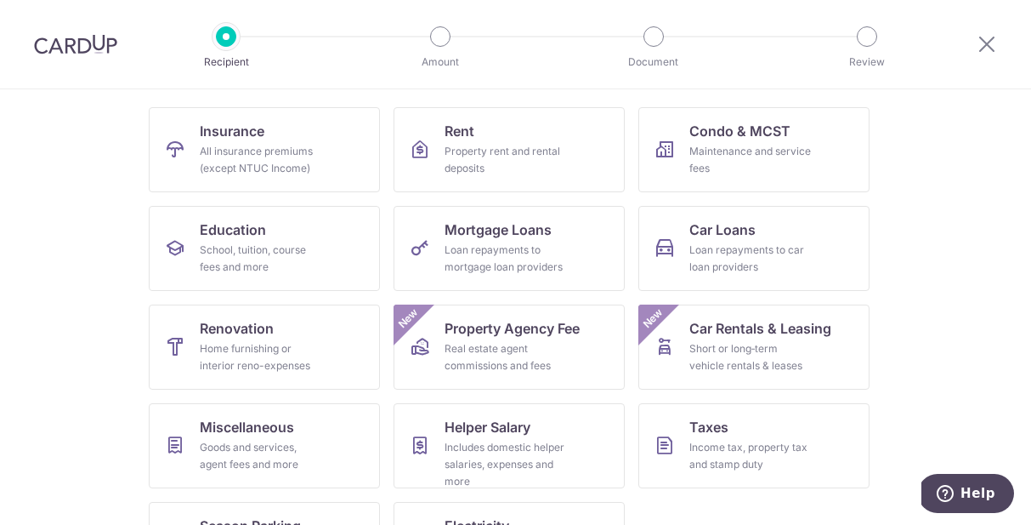
scroll to position [144, 0]
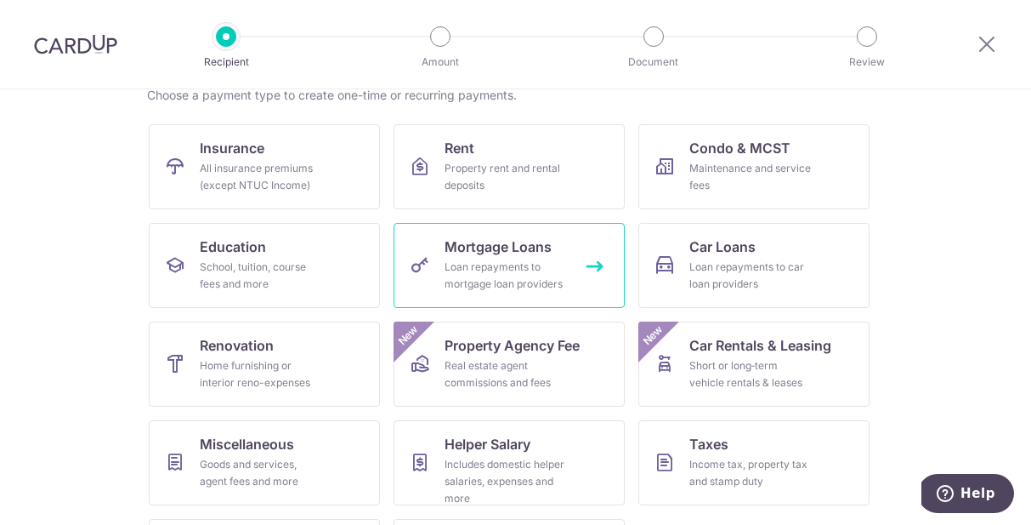
click at [536, 248] on span "Mortgage Loans" at bounding box center [498, 246] width 107 height 20
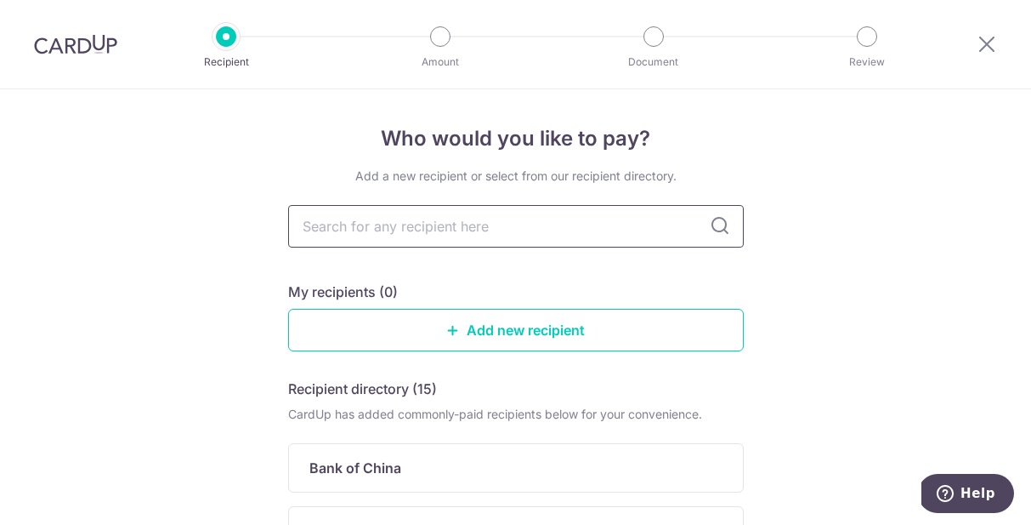
click at [474, 223] on input "text" at bounding box center [516, 226] width 456 height 43
type input "truist"
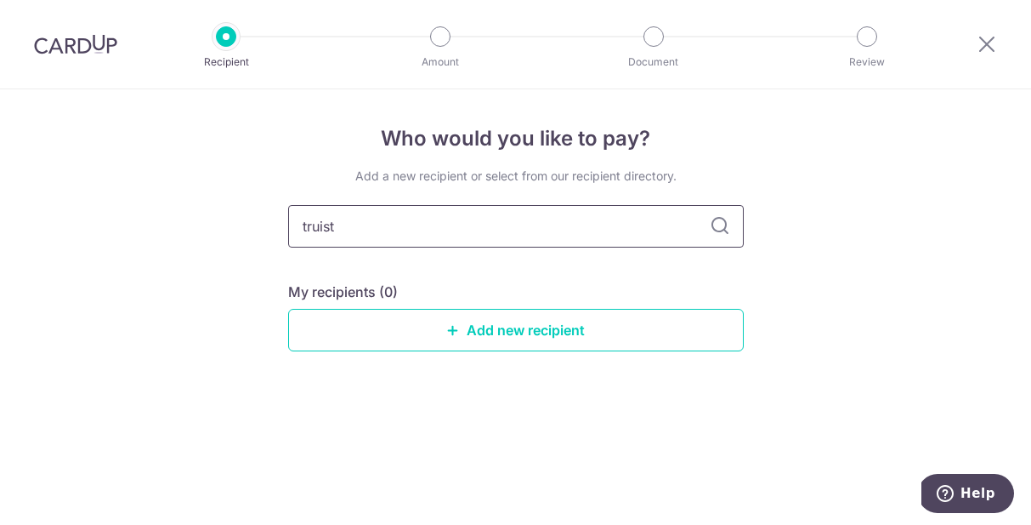
click at [716, 236] on input "truist" at bounding box center [516, 226] width 456 height 43
click at [716, 224] on icon at bounding box center [720, 226] width 20 height 20
click at [575, 235] on input "truist" at bounding box center [516, 226] width 456 height 43
click at [576, 277] on div "Add a new recipient or select from our recipient directory. My recipients (0) A…" at bounding box center [516, 272] width 456 height 211
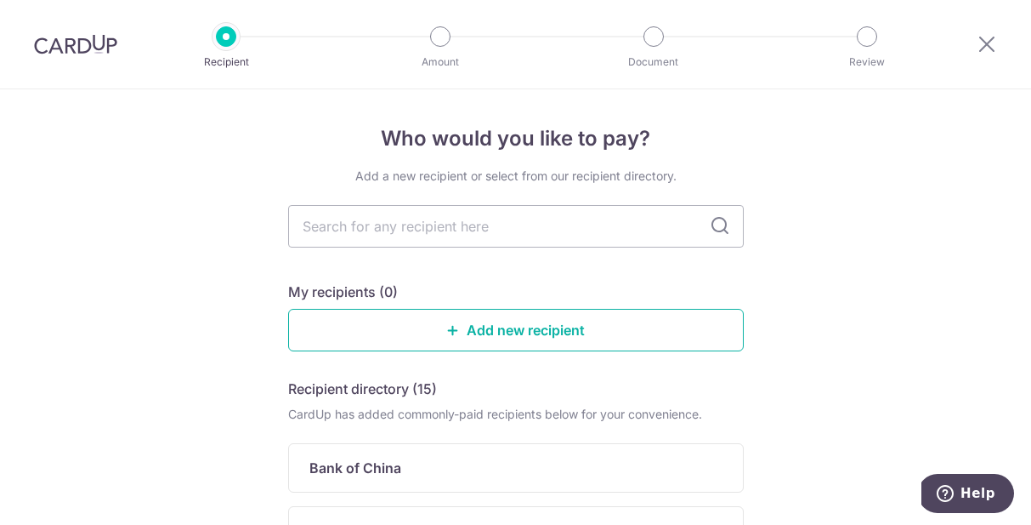
click at [535, 343] on link "Add new recipient" at bounding box center [516, 330] width 456 height 43
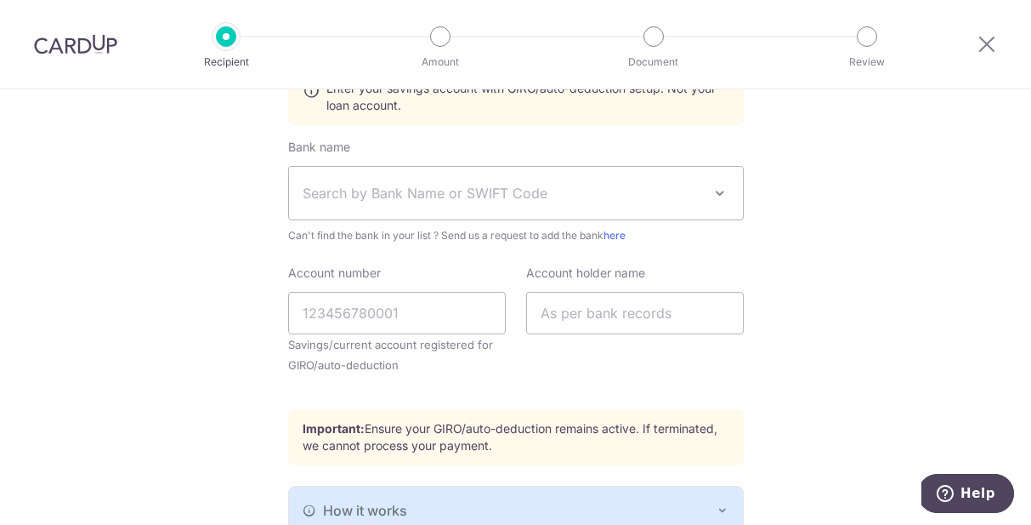
scroll to position [410, 0]
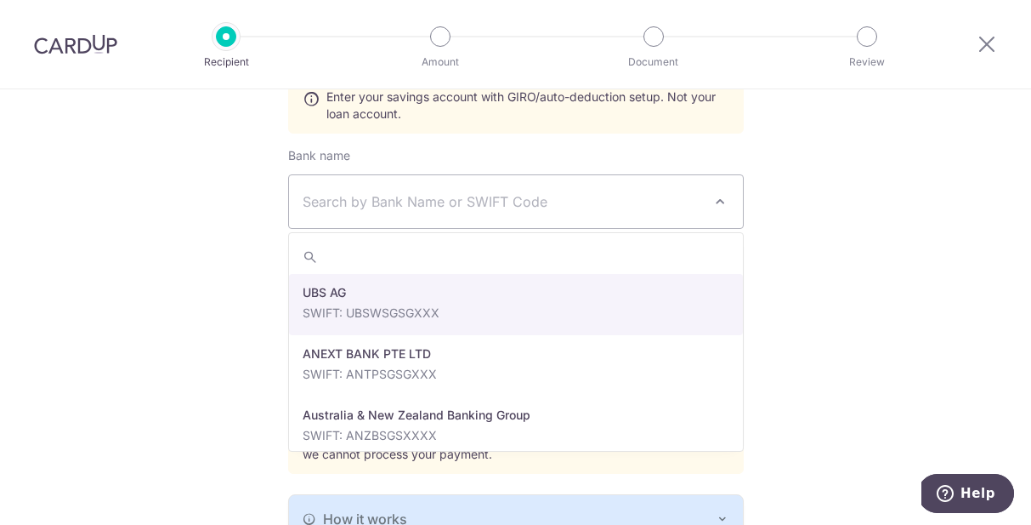
click at [417, 197] on span "Search by Bank Name or SWIFT Code" at bounding box center [503, 201] width 400 height 20
type input "t"
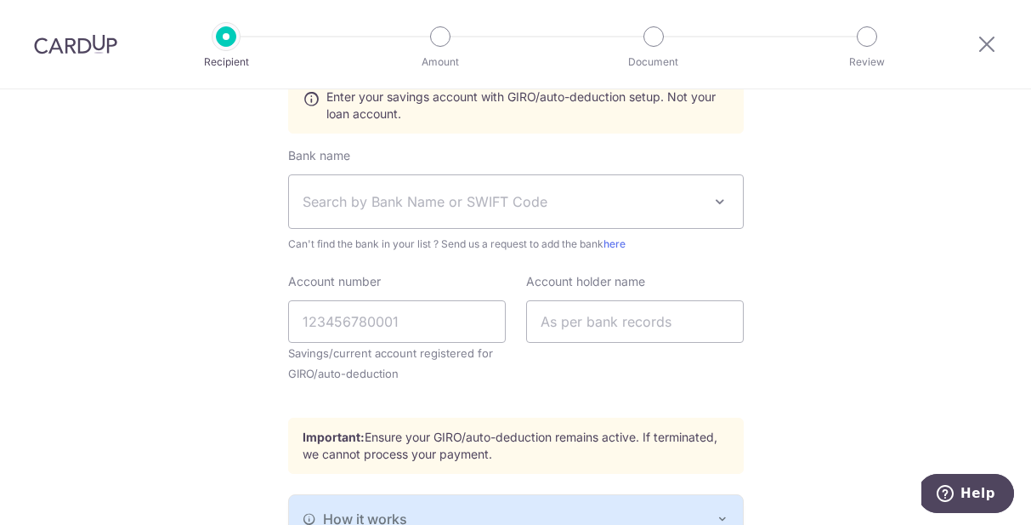
click at [520, 204] on span "Search by Bank Name or SWIFT Code" at bounding box center [503, 201] width 400 height 20
click at [473, 190] on span "Search by Bank Name or SWIFT Code" at bounding box center [516, 201] width 454 height 53
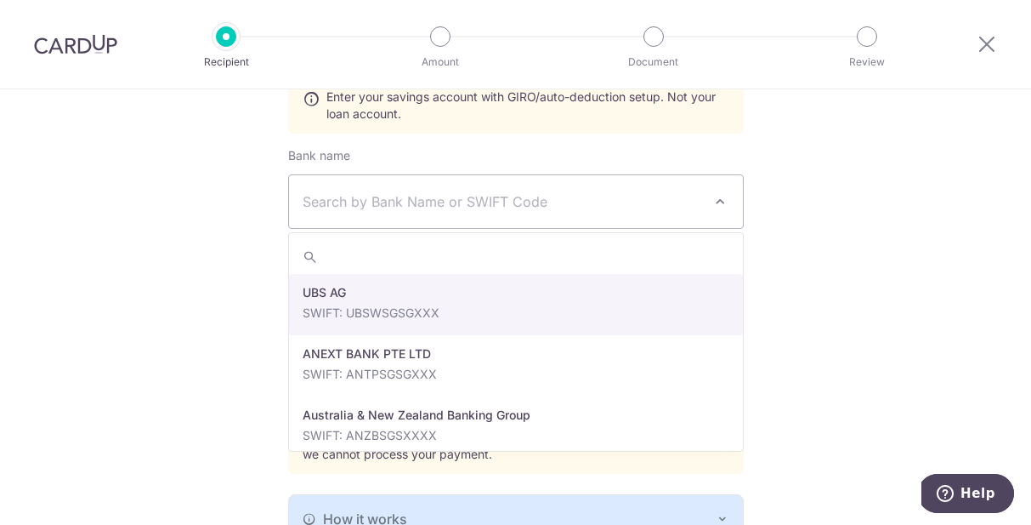
type input "4007401385"
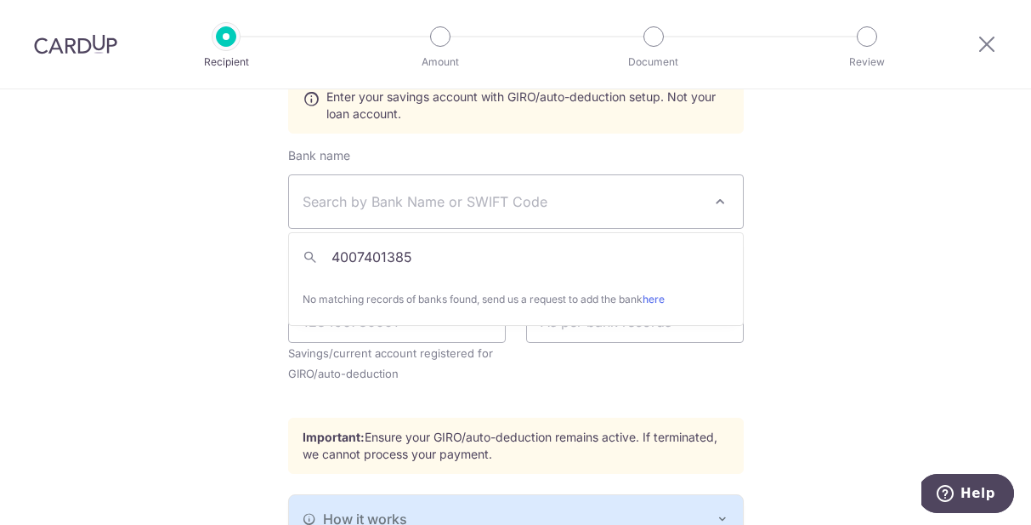
click at [450, 272] on input "4007401385" at bounding box center [516, 257] width 454 height 34
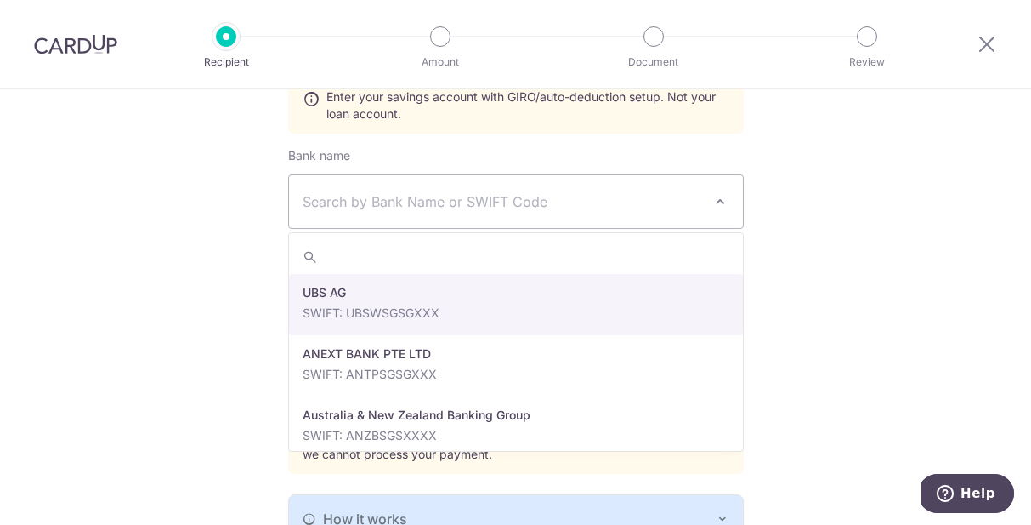
click at [236, 360] on div "Who would you like to pay? Your recipient does not need a CardUp account to rec…" at bounding box center [515, 182] width 1031 height 1007
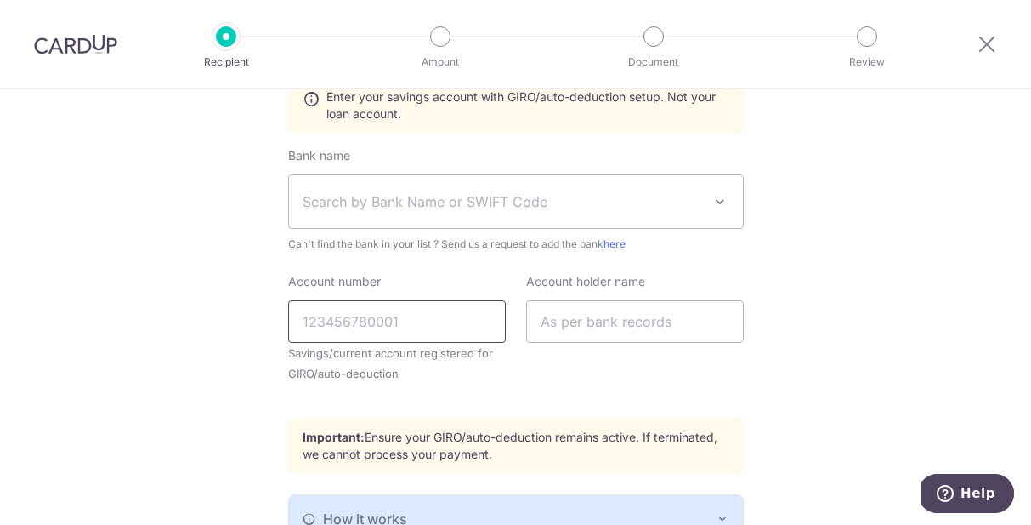
click at [487, 334] on input "Account number" at bounding box center [397, 321] width 218 height 43
paste input "4007401385"
type input "4007401385"
click at [590, 328] on input "text" at bounding box center [635, 321] width 218 height 43
type input "Veeral Gosalia"
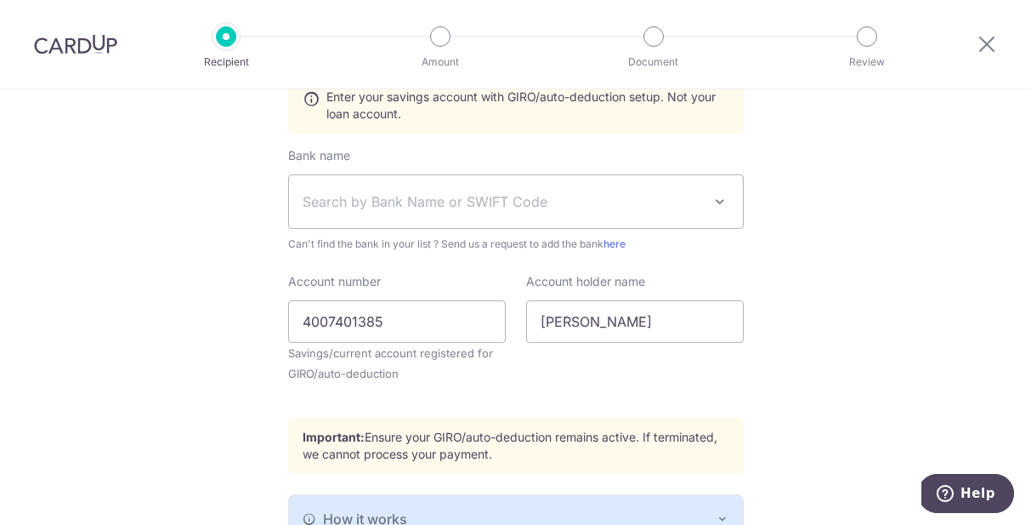
click at [474, 212] on span "Search by Bank Name or SWIFT Code" at bounding box center [516, 201] width 454 height 53
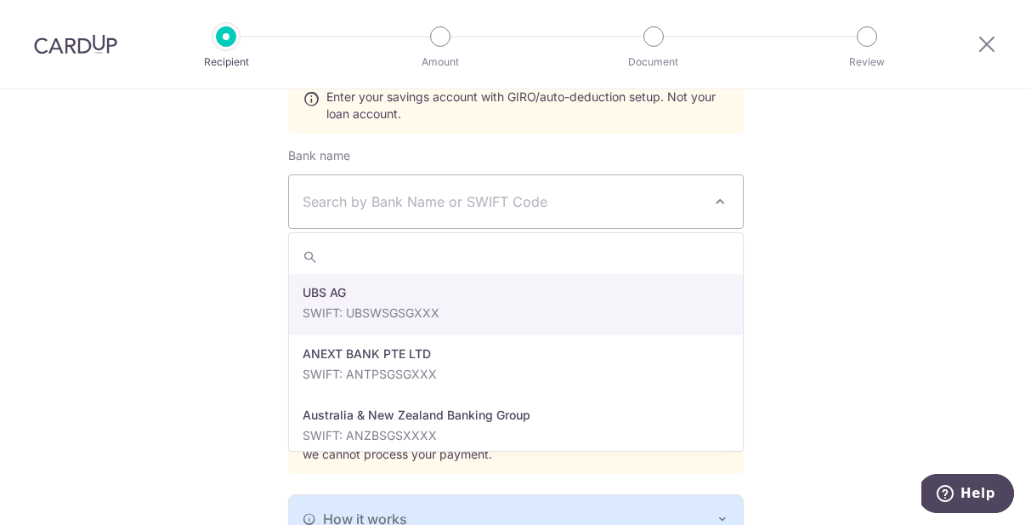
paste input "BRBTUS33XXX"
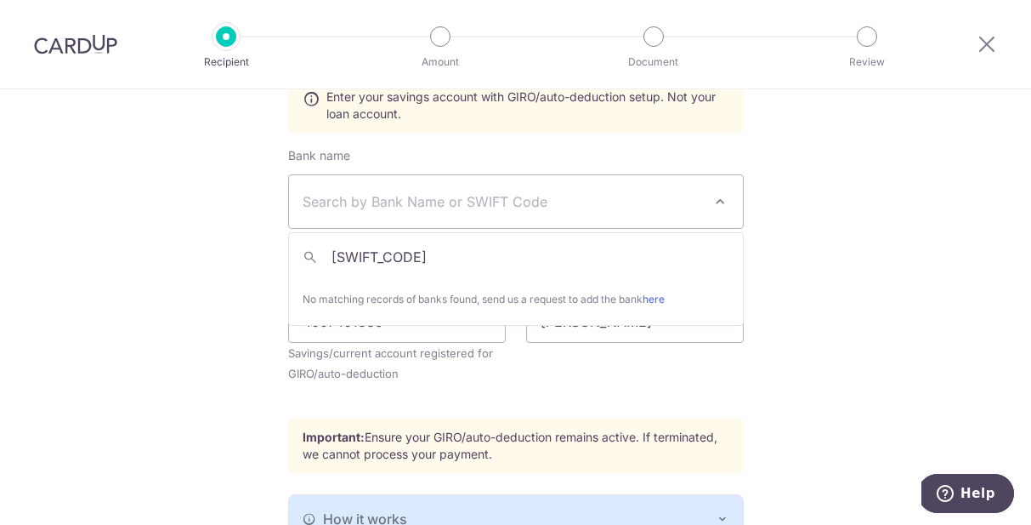
type input "BRBTUS33XXX"
click at [467, 232] on span "BRBTUS33XXX No matching records of banks found, send us a request to add the ba…" at bounding box center [516, 279] width 456 height 94
click at [455, 213] on span "Search by Bank Name or SWIFT Code" at bounding box center [516, 201] width 454 height 53
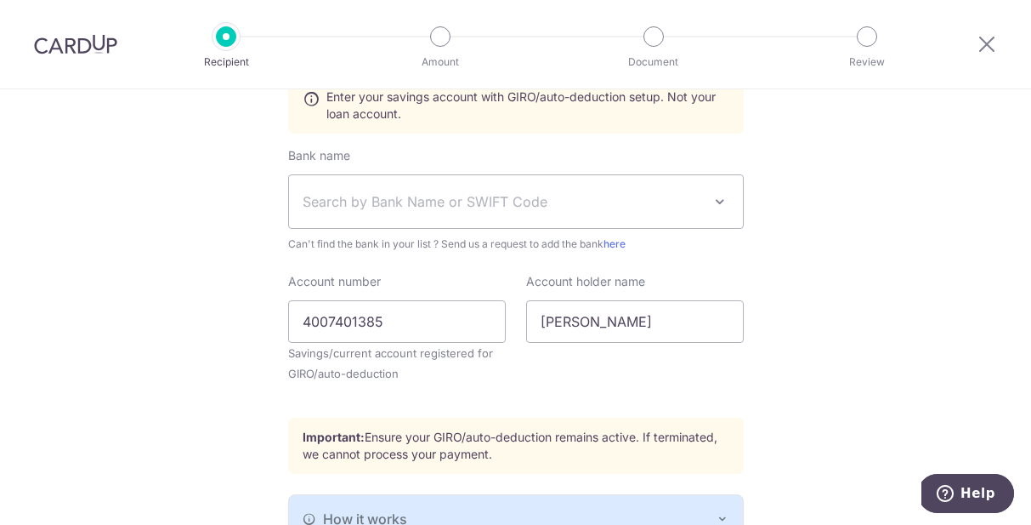
click at [436, 206] on span "Search by Bank Name or SWIFT Code" at bounding box center [503, 201] width 400 height 20
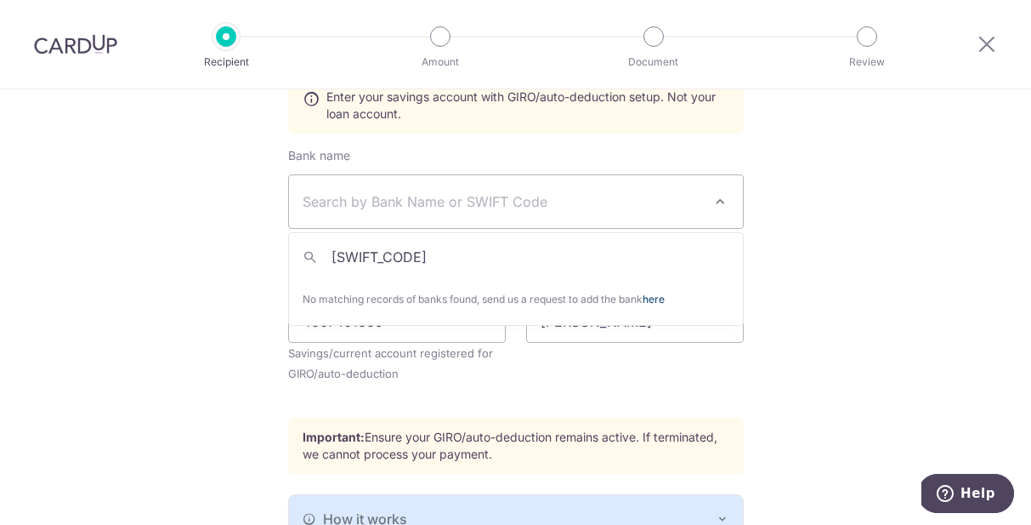
type input "BRBTUS33"
click at [665, 303] on link "here" at bounding box center [654, 298] width 22 height 13
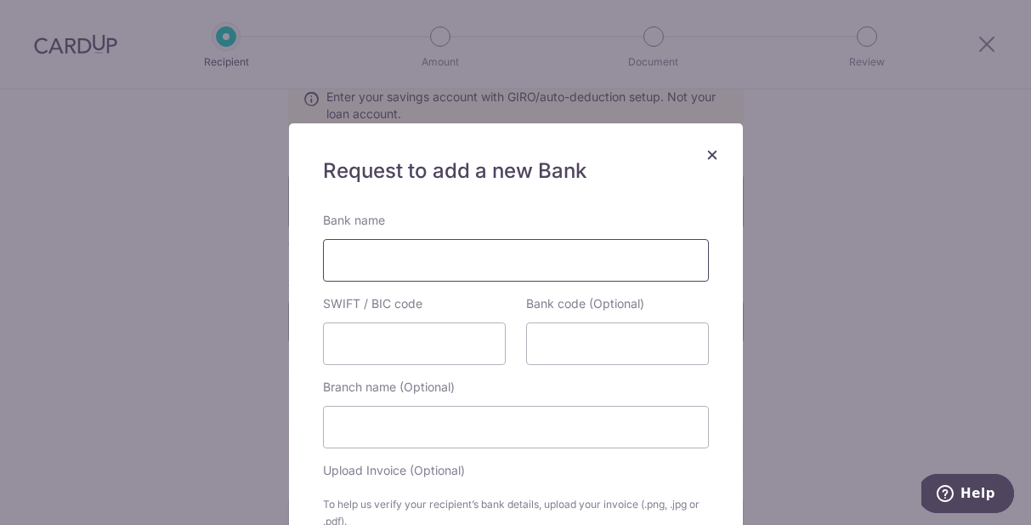
click at [609, 265] on input "Bank name" at bounding box center [516, 260] width 386 height 43
click at [471, 256] on input "Truis6t" at bounding box center [516, 260] width 386 height 43
type input "Truist"
click at [437, 264] on input "Truist" at bounding box center [516, 260] width 386 height 43
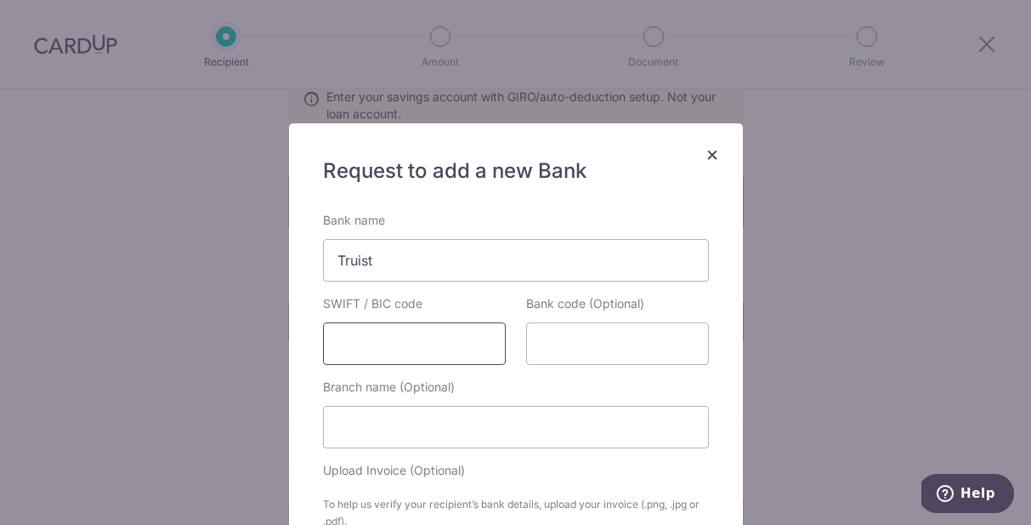
click at [404, 344] on input "SWIFT / BIC code" at bounding box center [414, 343] width 183 height 43
paste input "BRBTUS33XXX"
type input "BRBTUS33"
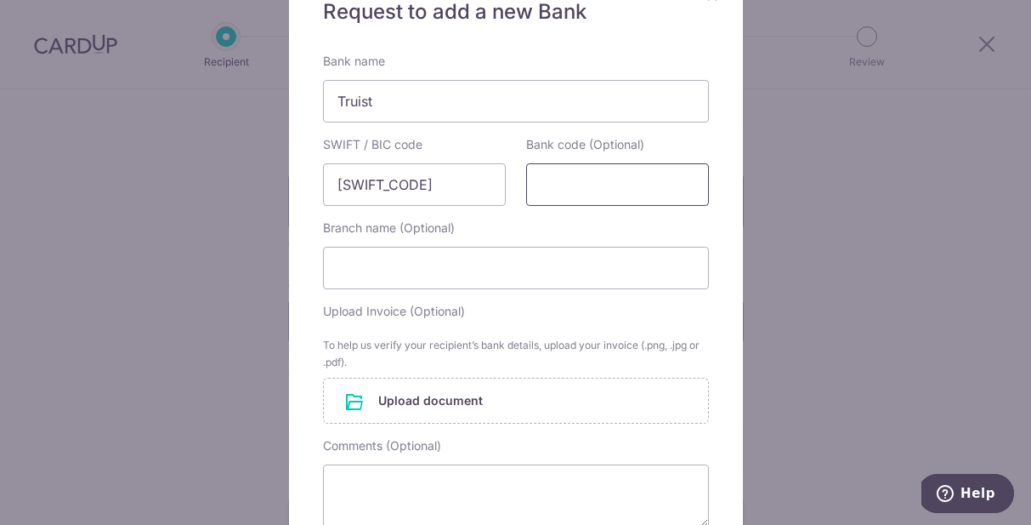
scroll to position [165, 0]
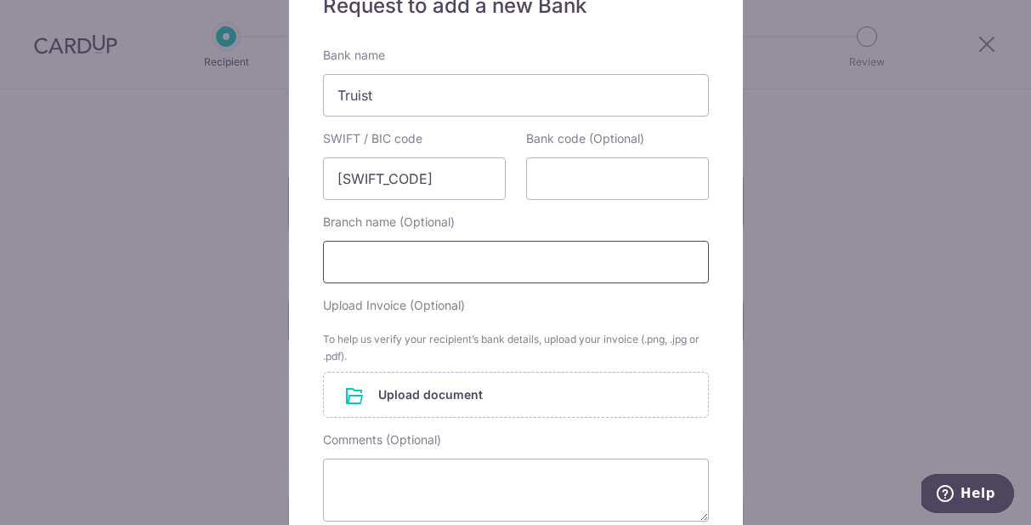
click at [434, 261] on input "Branch name (Optional)" at bounding box center [516, 262] width 386 height 43
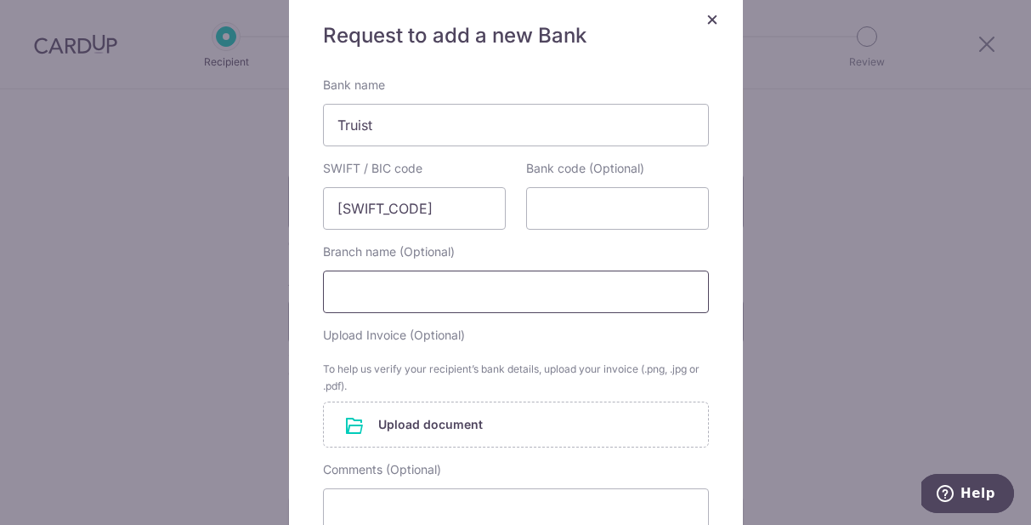
scroll to position [0, 0]
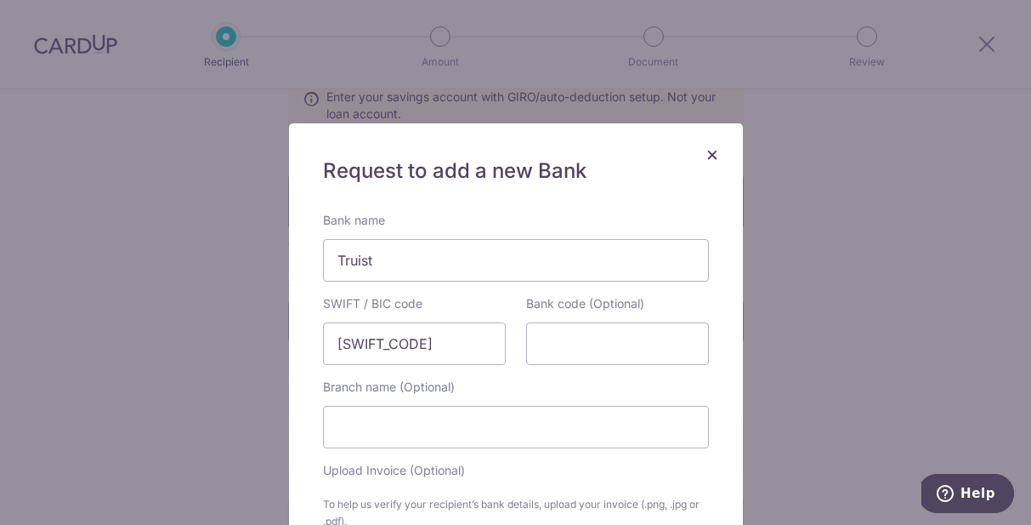
click at [715, 150] on span "×" at bounding box center [713, 153] width 14 height 25
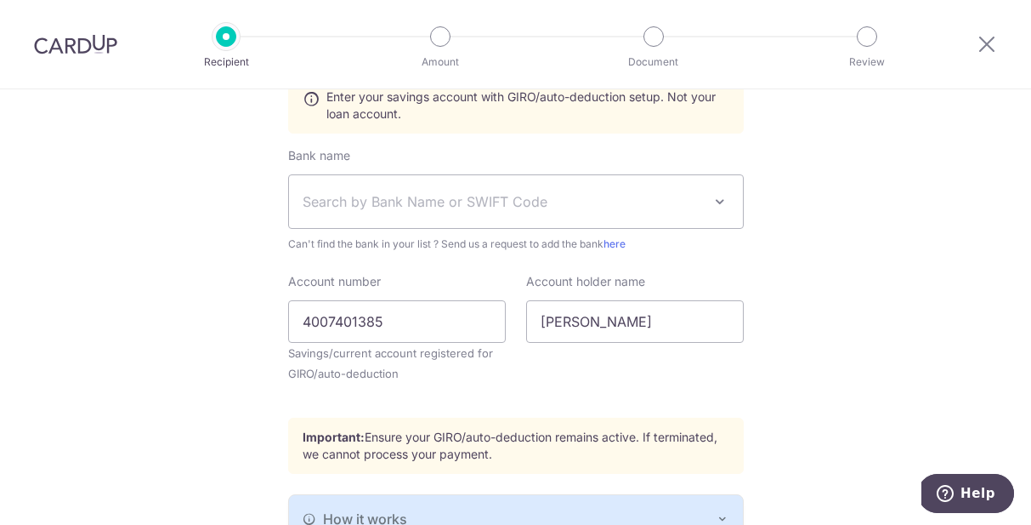
click at [519, 156] on div "Bank name Select Bank UBS AG ANEXT BANK PTE LTD Australia & New Zealand Banking…" at bounding box center [516, 199] width 456 height 105
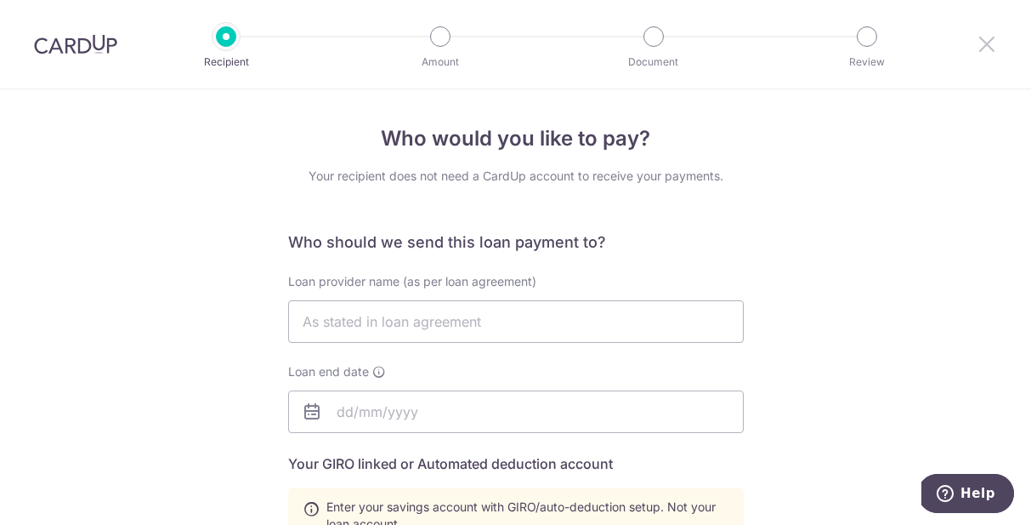
click at [995, 49] on icon at bounding box center [987, 43] width 20 height 21
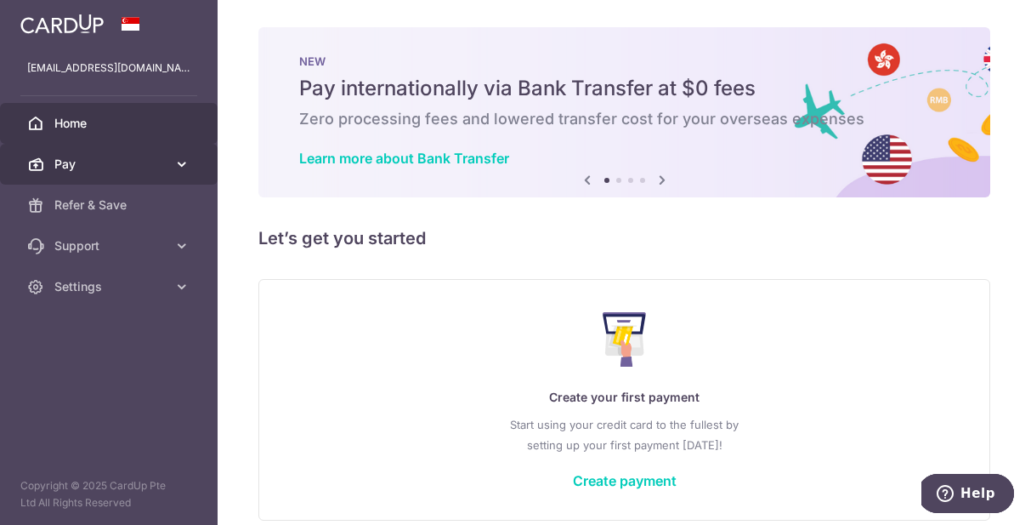
click at [133, 163] on span "Pay" at bounding box center [110, 164] width 112 height 17
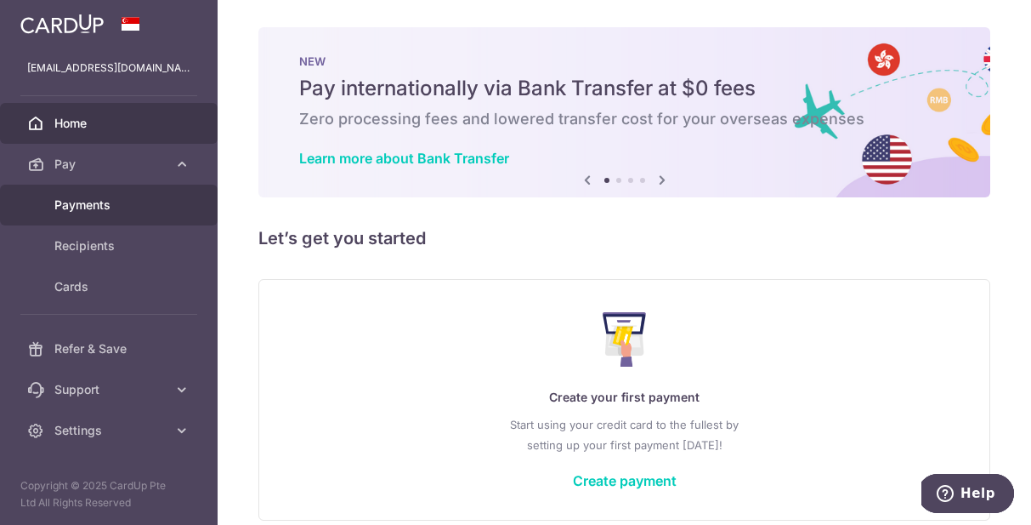
click at [116, 214] on link "Payments" at bounding box center [109, 204] width 218 height 41
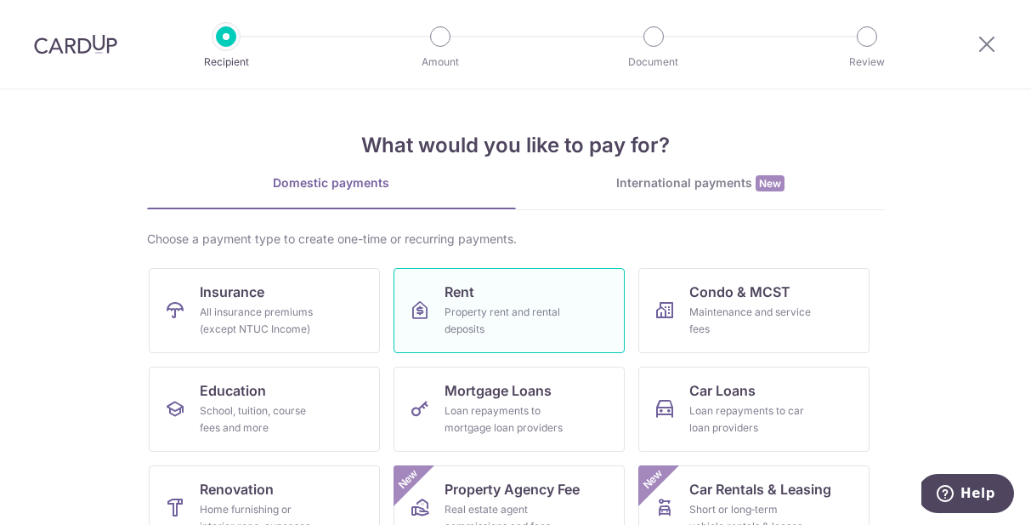
scroll to position [147, 0]
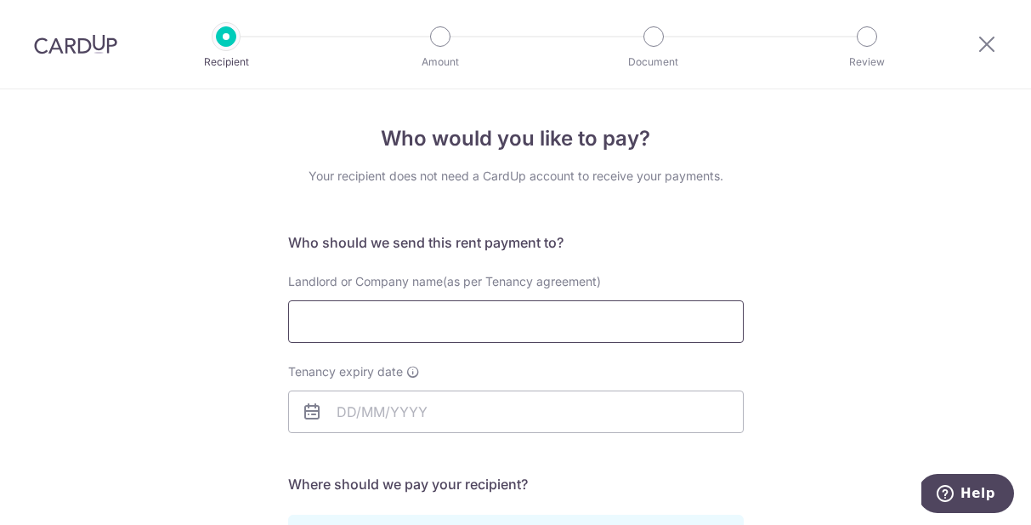
click at [442, 321] on input "Landlord or Company name(as per Tenancy agreement)" at bounding box center [516, 321] width 456 height 43
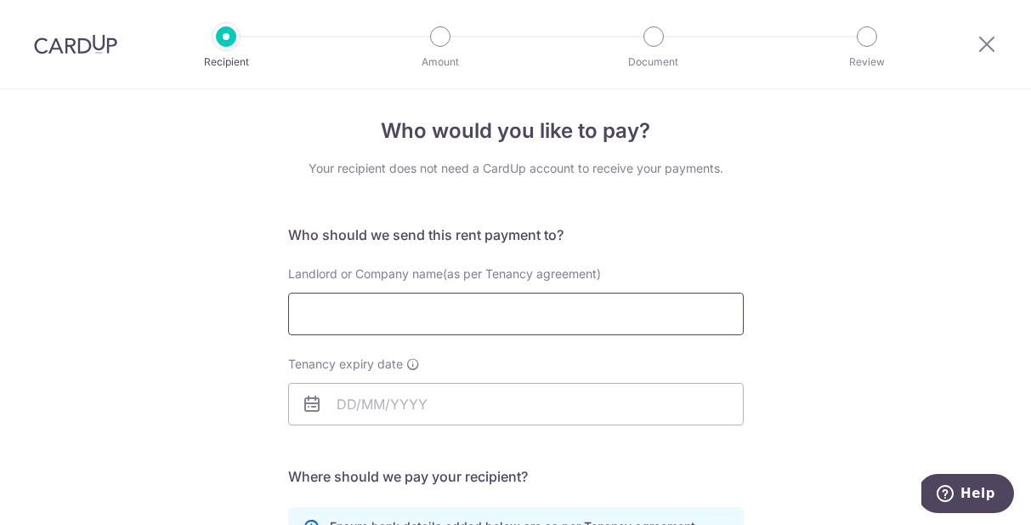
scroll to position [14, 0]
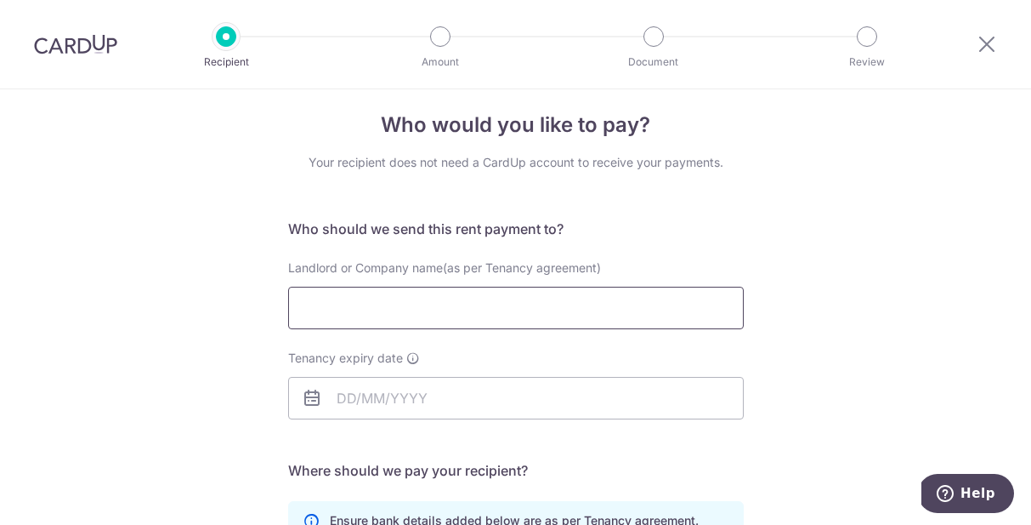
click at [441, 320] on input "Landlord or Company name(as per Tenancy agreement)" at bounding box center [516, 308] width 456 height 43
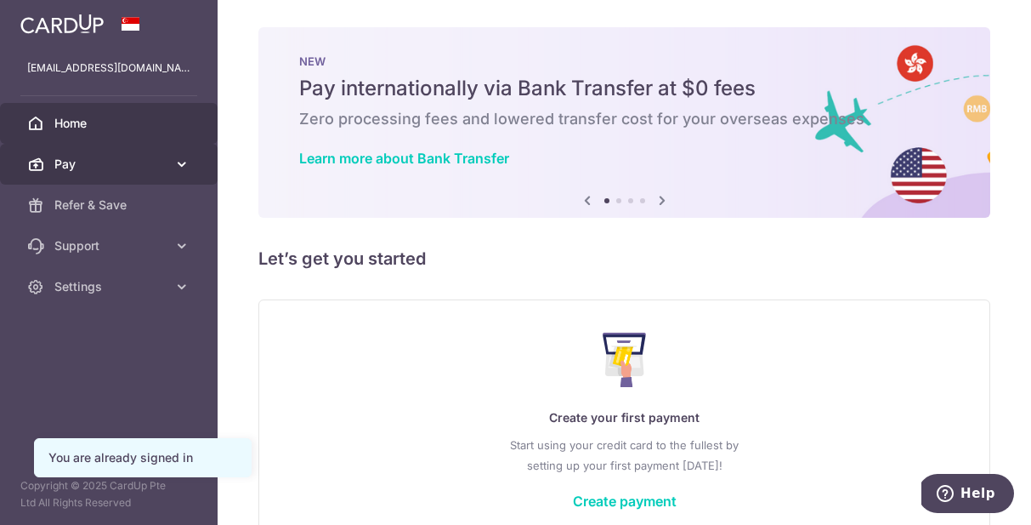
click at [156, 170] on span "Pay" at bounding box center [110, 164] width 112 height 17
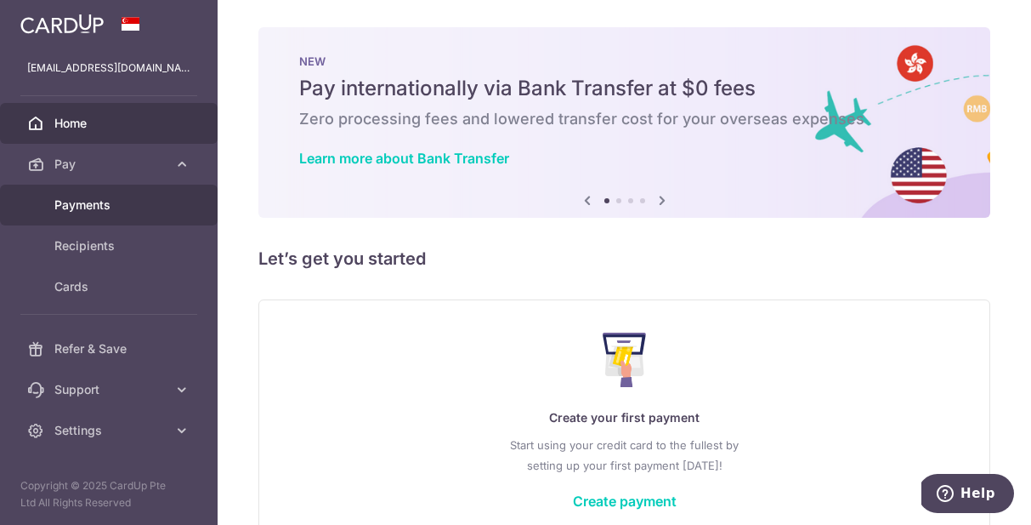
click at [147, 207] on span "Payments" at bounding box center [110, 204] width 112 height 17
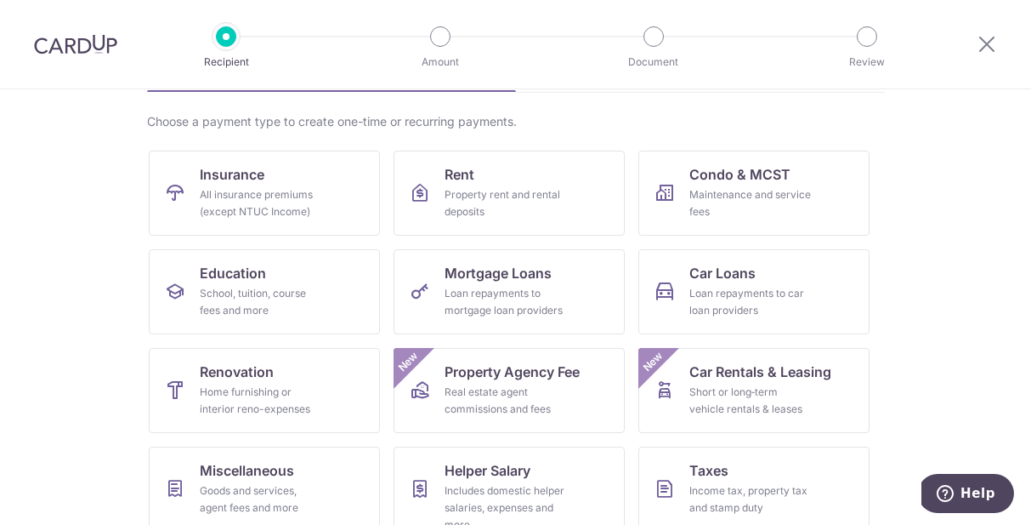
scroll to position [103, 0]
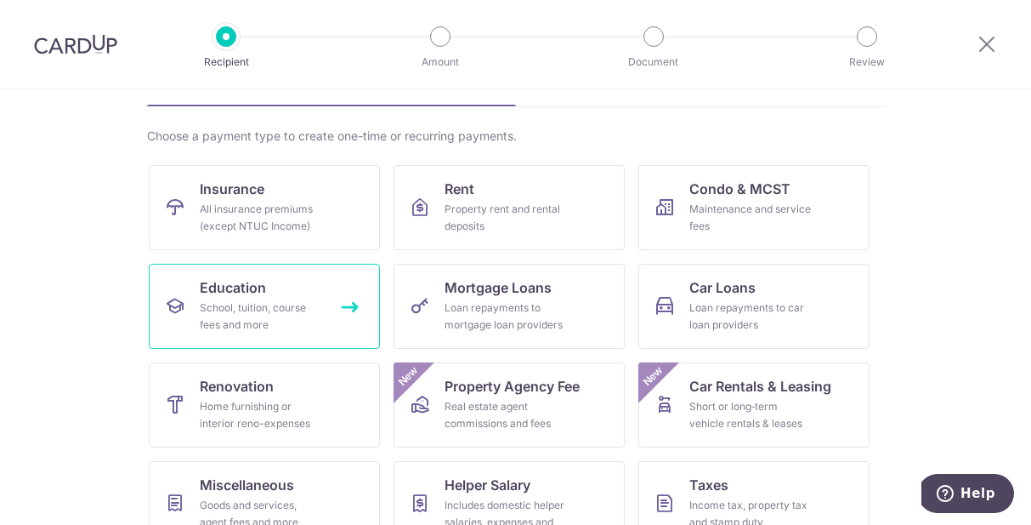
click at [318, 309] on div "School, tuition, course fees and more" at bounding box center [261, 316] width 122 height 34
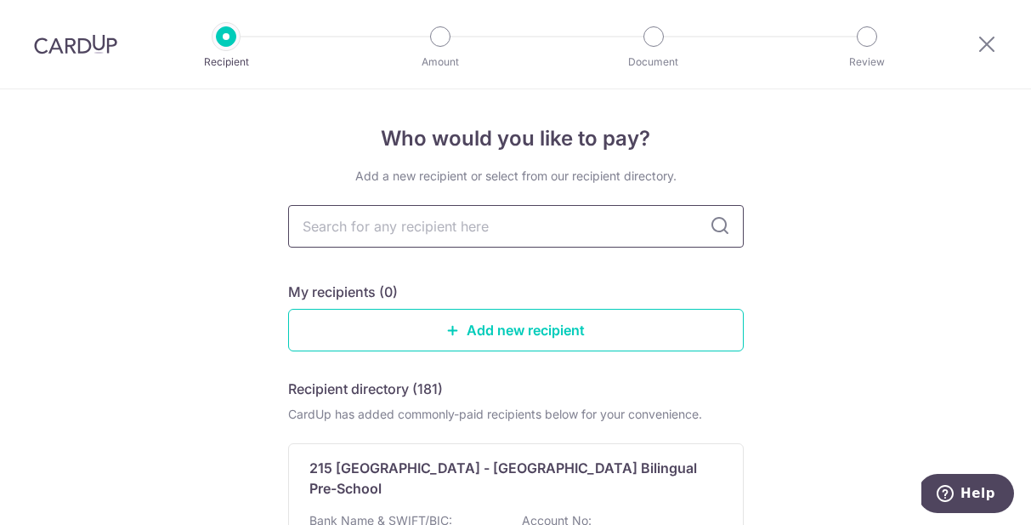
click at [443, 228] on input "text" at bounding box center [516, 226] width 456 height 43
type input "ba"
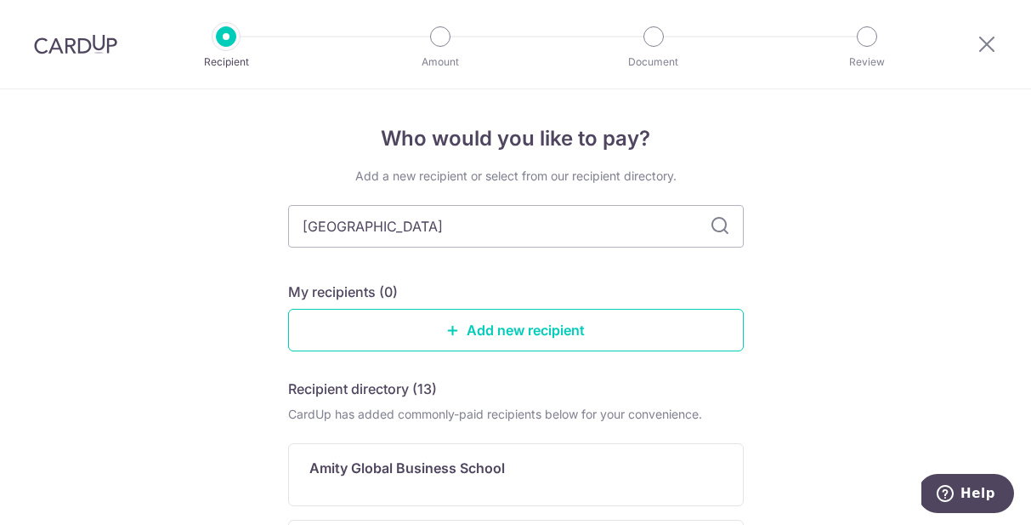
type input "[GEOGRAPHIC_DATA]"
click at [718, 230] on icon at bounding box center [720, 226] width 20 height 20
click at [718, 220] on icon at bounding box center [720, 226] width 20 height 20
click at [655, 230] on input "[GEOGRAPHIC_DATA]" at bounding box center [516, 226] width 456 height 43
type input "s"
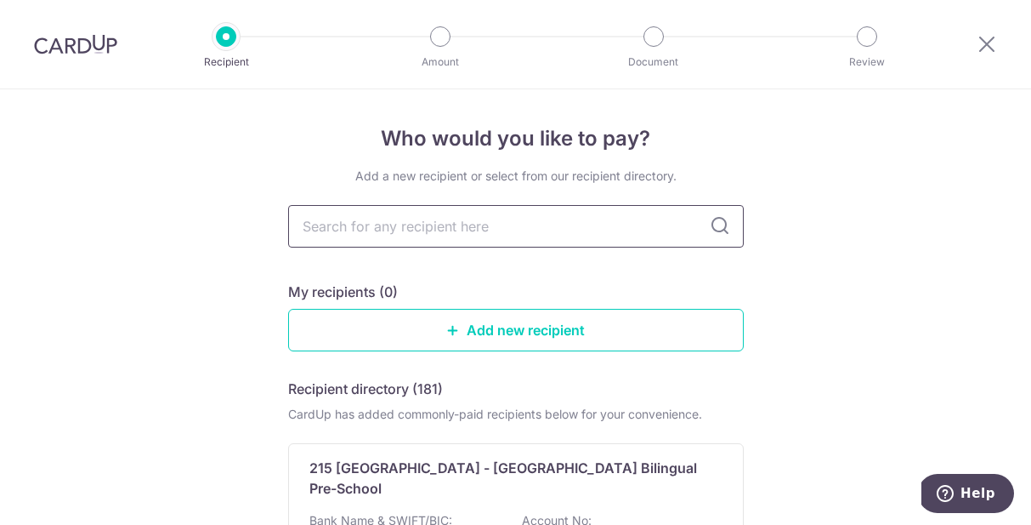
click at [604, 241] on input "text" at bounding box center [516, 226] width 456 height 43
click at [599, 239] on input "text" at bounding box center [516, 226] width 456 height 43
type input "a"
click at [716, 229] on icon at bounding box center [720, 226] width 20 height 20
click at [688, 222] on input "a" at bounding box center [516, 226] width 456 height 43
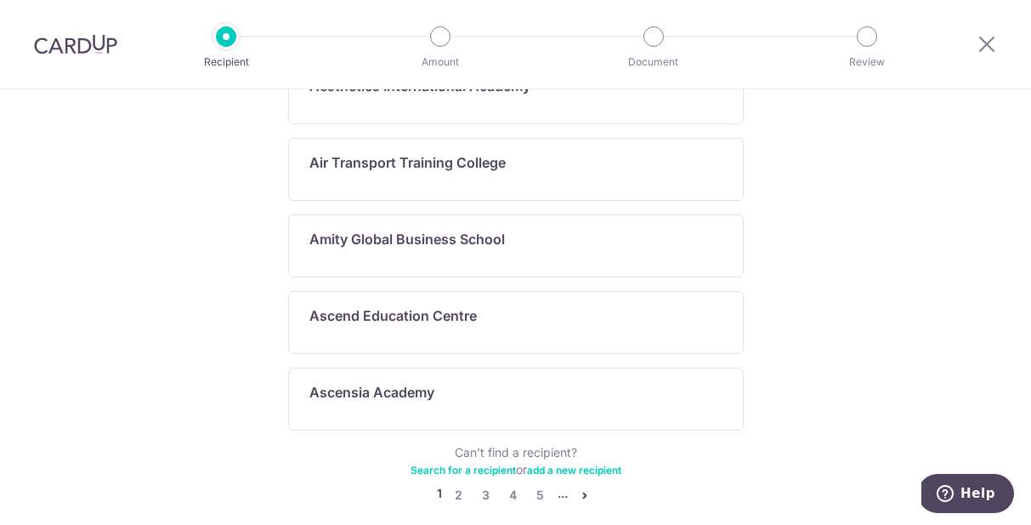
scroll to position [1034, 0]
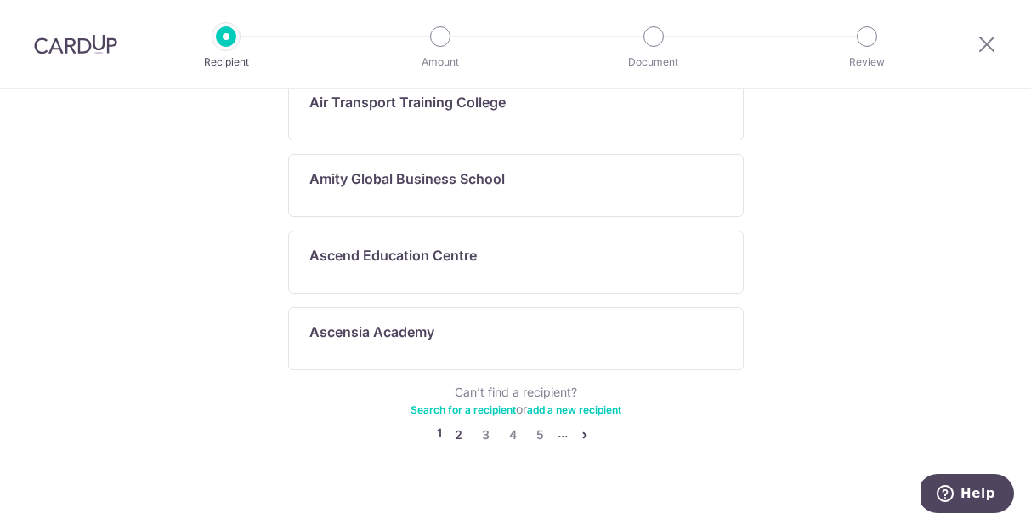
click at [457, 424] on link "2" at bounding box center [459, 434] width 20 height 20
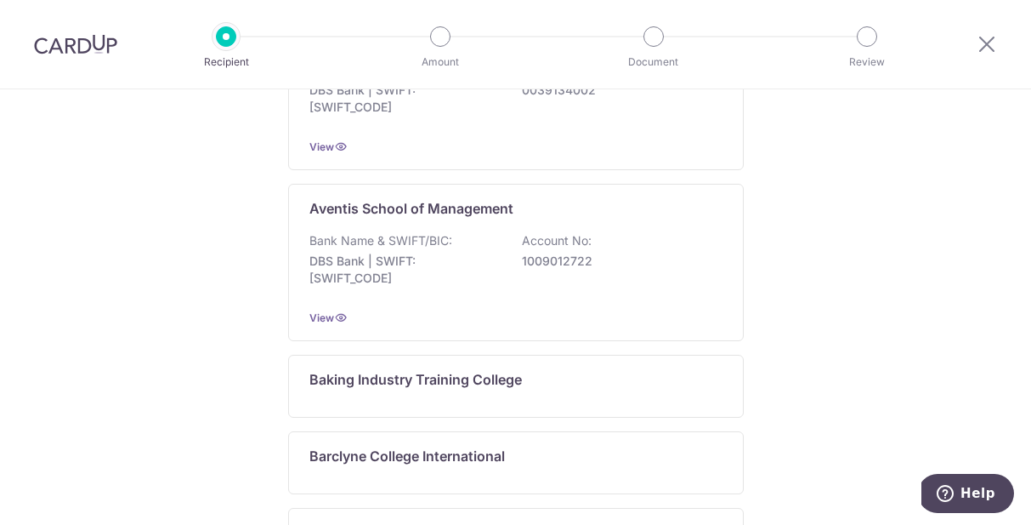
scroll to position [1137, 0]
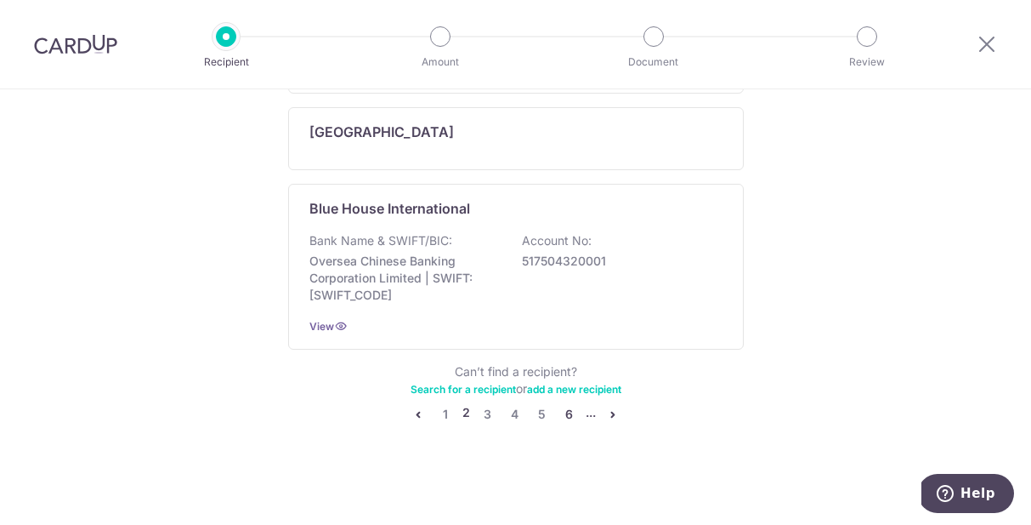
click at [565, 417] on link "6" at bounding box center [569, 414] width 20 height 20
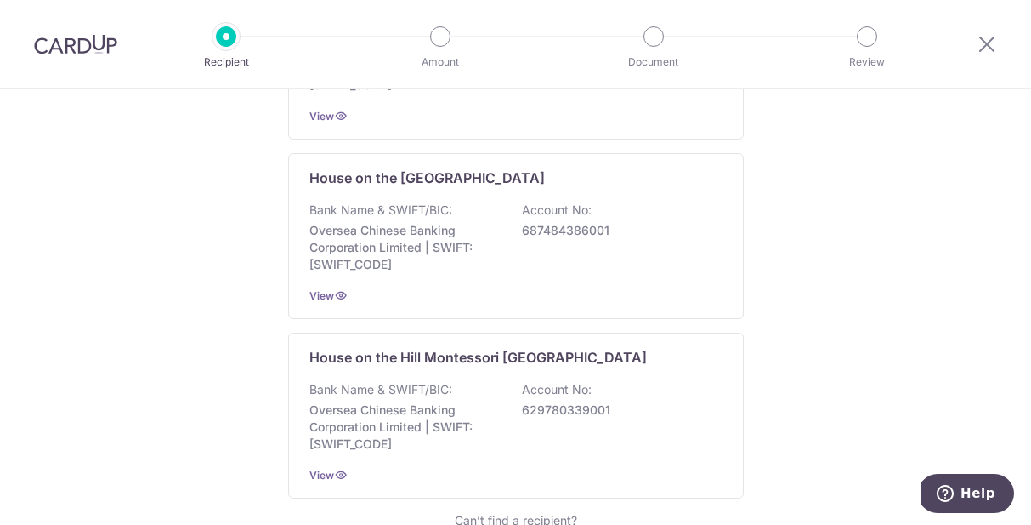
scroll to position [1359, 0]
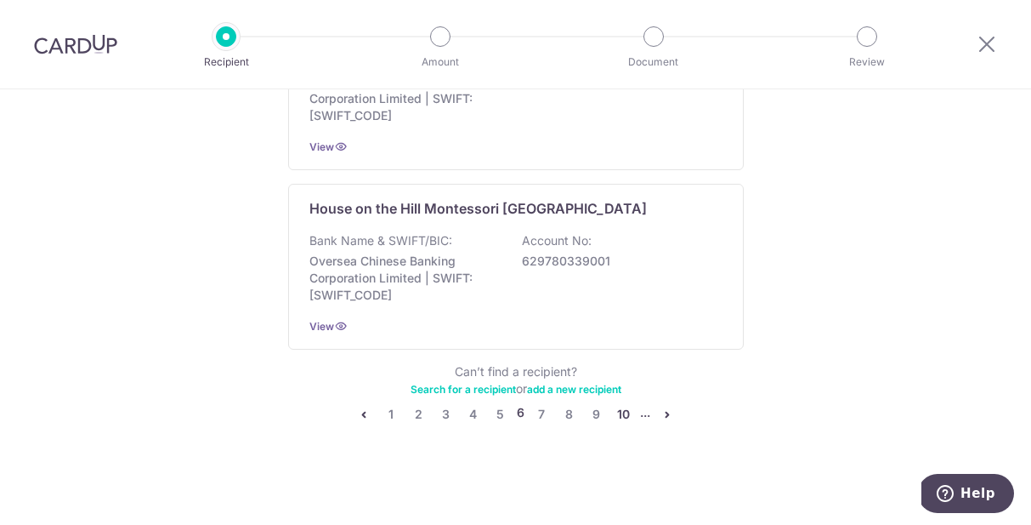
click at [627, 412] on link "10" at bounding box center [623, 414] width 20 height 20
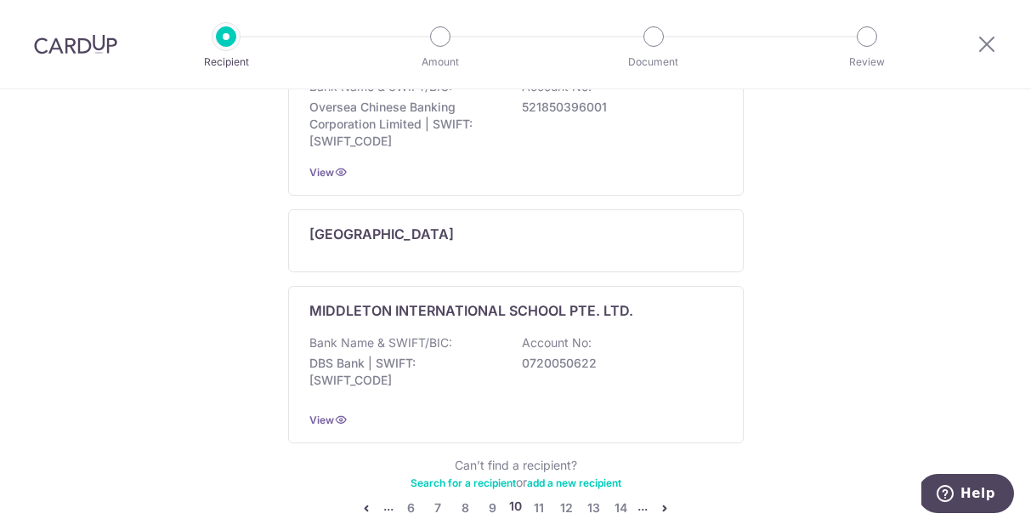
scroll to position [1445, 0]
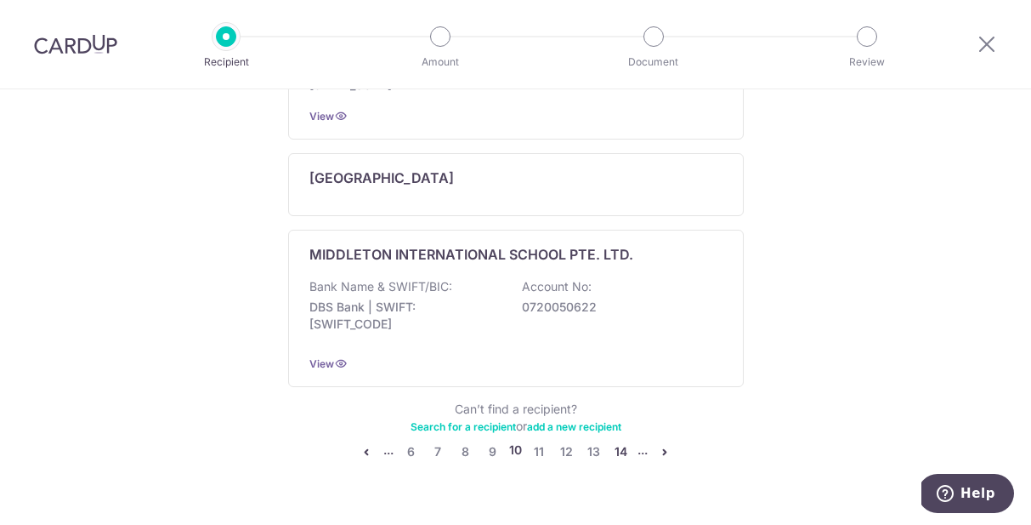
click at [619, 441] on link "14" at bounding box center [620, 451] width 20 height 20
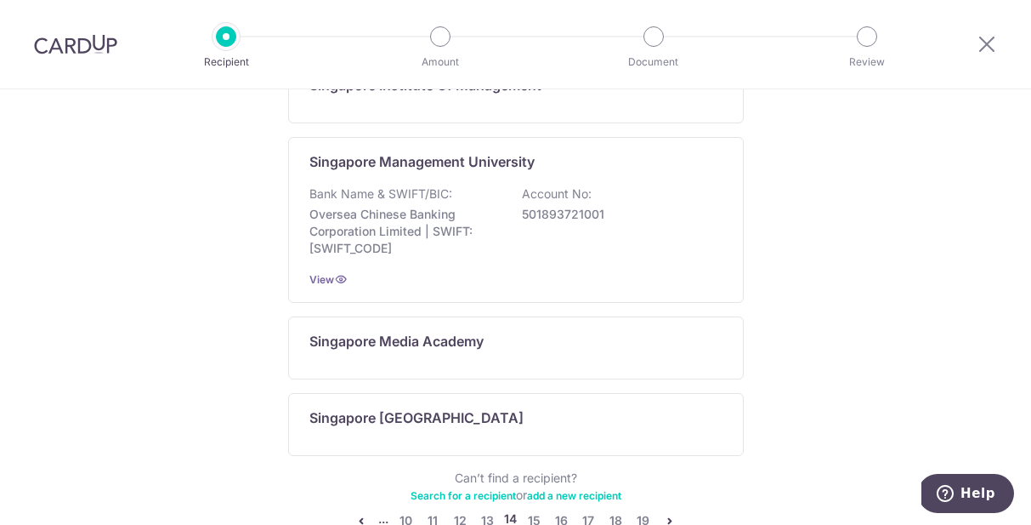
scroll to position [1157, 0]
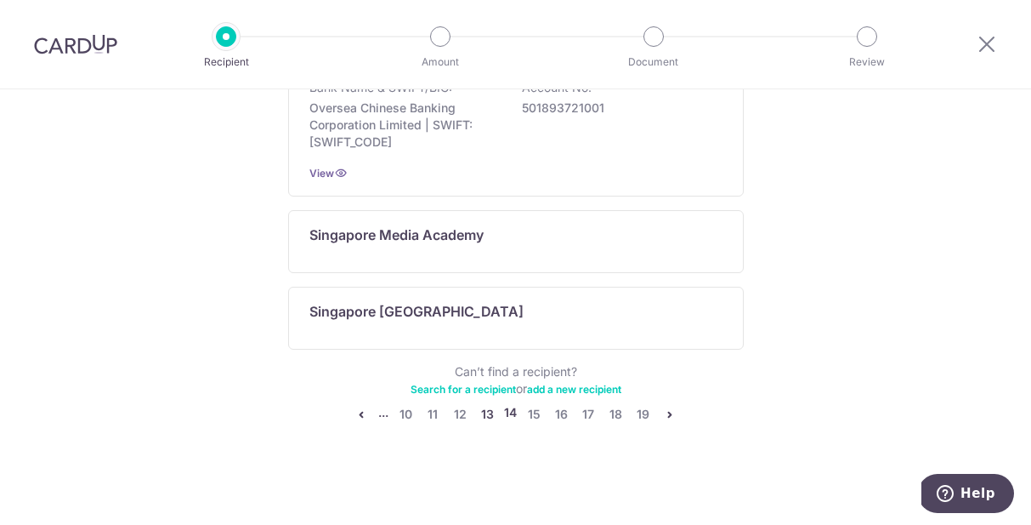
click at [489, 413] on link "13" at bounding box center [487, 414] width 20 height 20
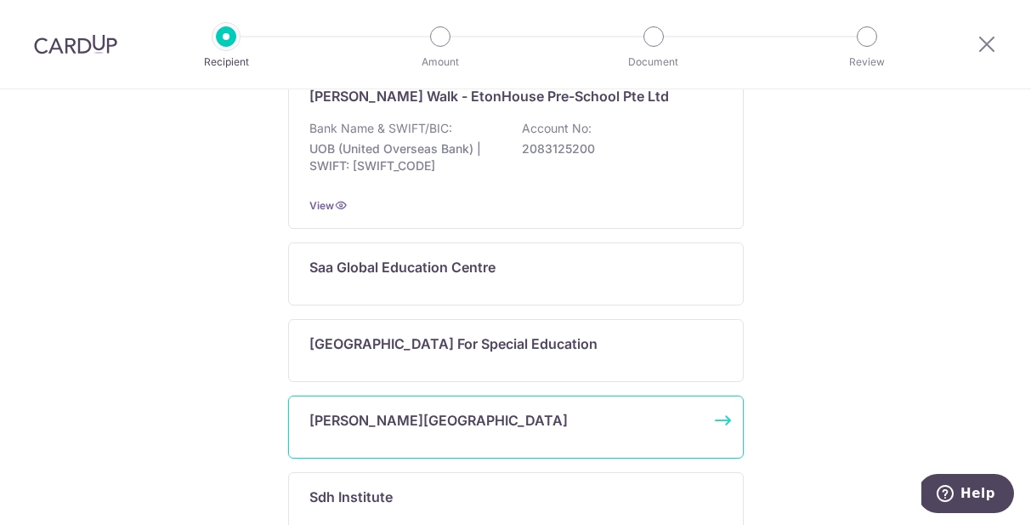
scroll to position [1034, 0]
